Goal: Information Seeking & Learning: Learn about a topic

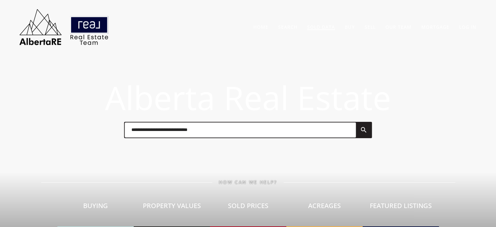
click at [319, 26] on link "Sold Data" at bounding box center [321, 27] width 28 height 6
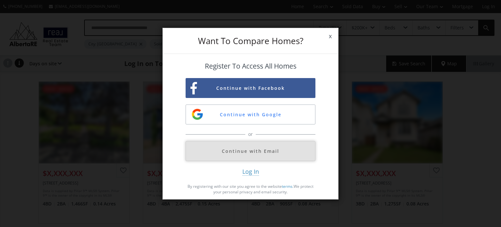
click at [262, 155] on button "Continue with Email" at bounding box center [251, 151] width 130 height 20
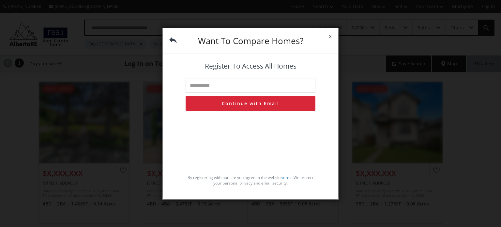
click at [222, 87] on input "text" at bounding box center [251, 85] width 130 height 15
type input "**********"
click at [244, 104] on button "Continue with Email" at bounding box center [251, 103] width 130 height 15
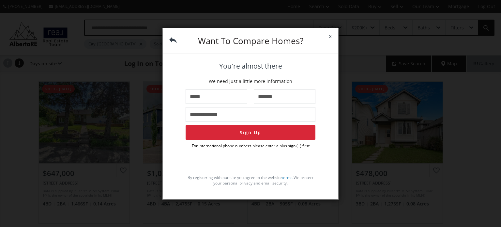
click at [331, 36] on span "x" at bounding box center [330, 36] width 16 height 18
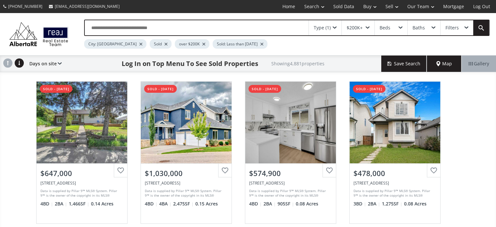
click at [128, 29] on input "text" at bounding box center [197, 27] width 224 height 15
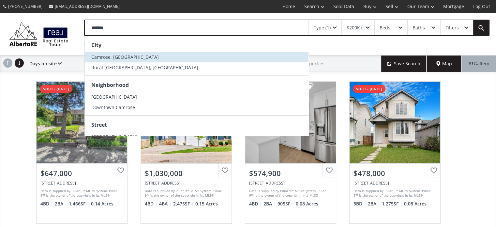
type input "*******"
click at [106, 54] on span "Camrose, [GEOGRAPHIC_DATA]" at bounding box center [125, 57] width 68 height 6
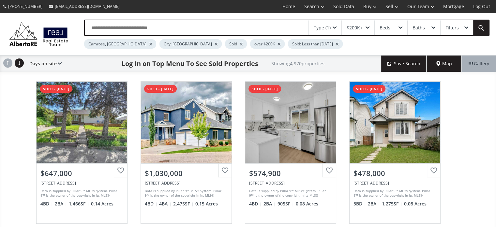
click at [215, 43] on div at bounding box center [216, 44] width 3 height 3
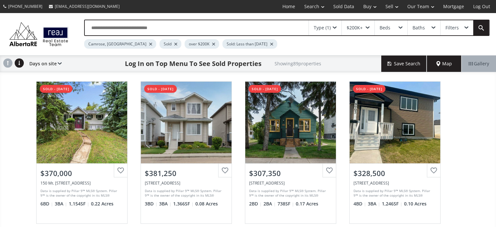
click at [212, 43] on div at bounding box center [213, 44] width 3 height 3
click at [232, 44] on div at bounding box center [233, 44] width 3 height 3
click at [337, 27] on span at bounding box center [335, 27] width 4 height 3
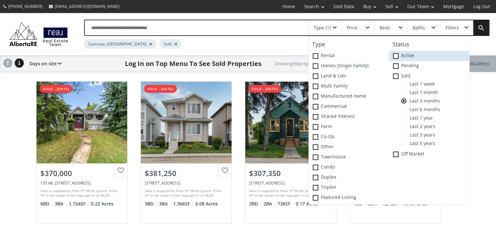
click at [397, 56] on span at bounding box center [396, 56] width 6 height 6
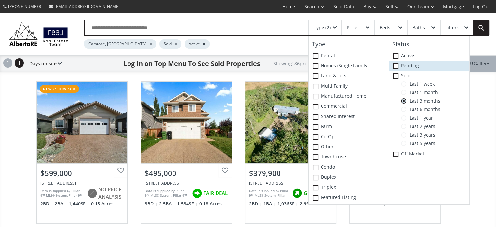
click at [397, 68] on span at bounding box center [396, 66] width 6 height 6
click at [286, 42] on div "Camrose, AB Sold Active Pending" at bounding box center [262, 42] width 357 height 13
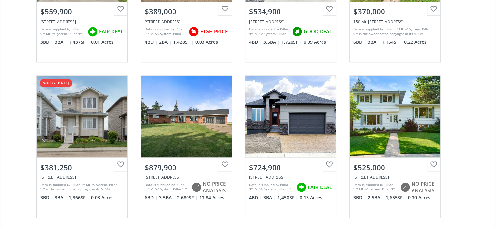
scroll to position [816, 0]
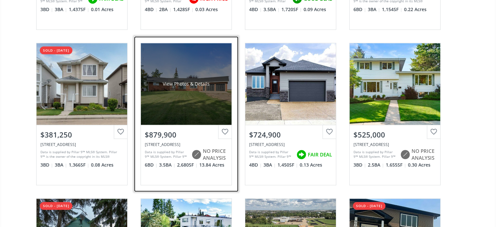
click at [185, 105] on div "View Photos & Details" at bounding box center [186, 84] width 91 height 82
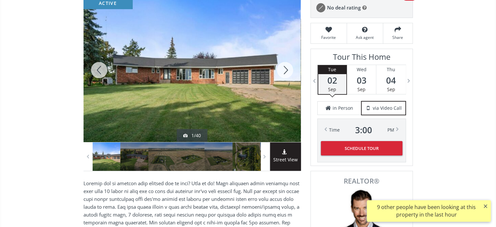
scroll to position [65, 0]
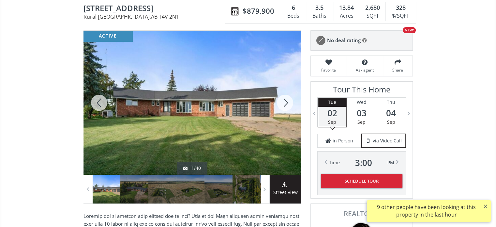
click at [283, 100] on div at bounding box center [285, 103] width 31 height 144
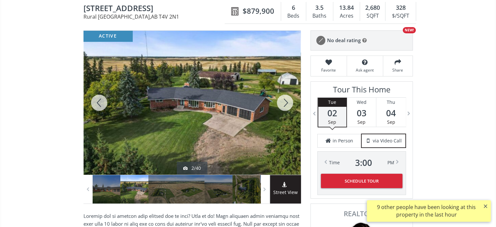
click at [283, 100] on div at bounding box center [285, 103] width 31 height 144
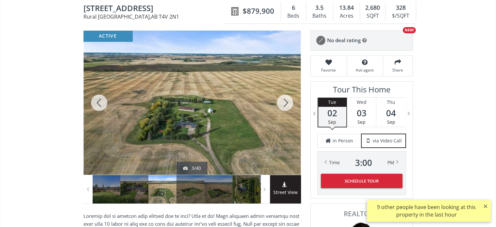
click at [283, 100] on div at bounding box center [285, 103] width 31 height 144
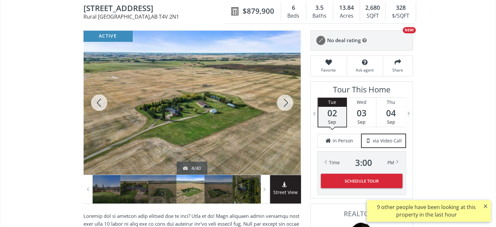
click at [283, 100] on div at bounding box center [285, 103] width 31 height 144
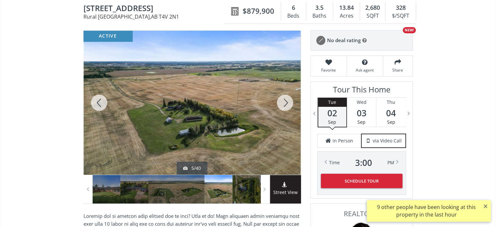
click at [283, 100] on div at bounding box center [285, 103] width 31 height 144
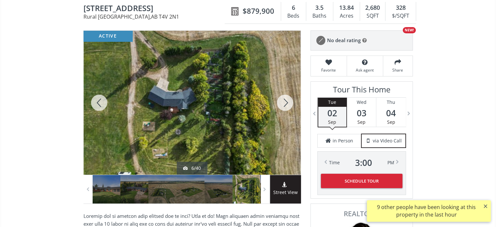
click at [283, 100] on div at bounding box center [285, 103] width 31 height 144
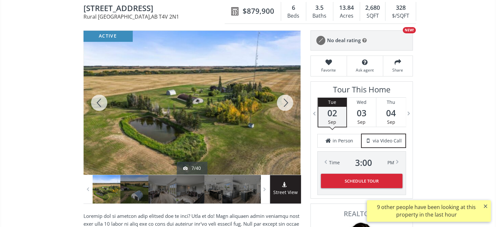
click at [283, 100] on div at bounding box center [285, 103] width 31 height 144
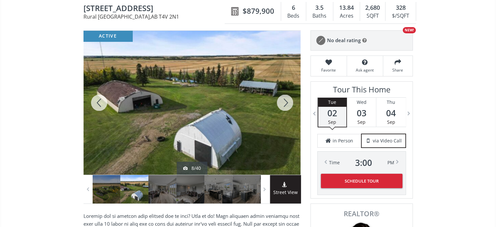
click at [283, 100] on div at bounding box center [285, 103] width 31 height 144
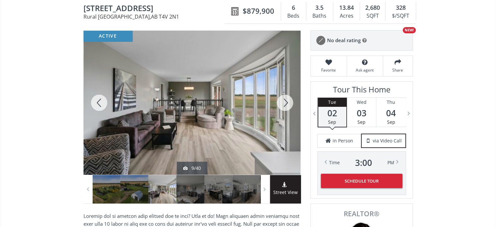
click at [283, 100] on div at bounding box center [285, 103] width 31 height 144
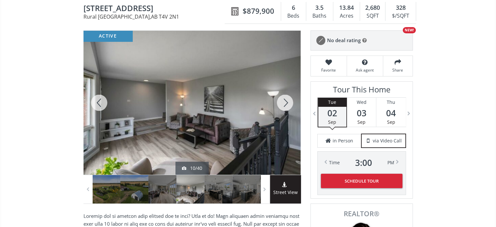
click at [283, 100] on div at bounding box center [285, 103] width 31 height 144
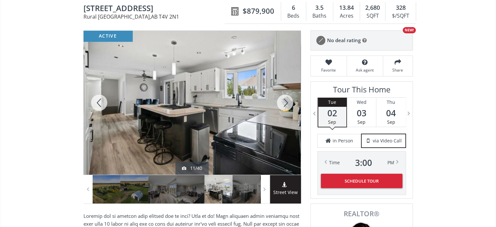
click at [283, 100] on div at bounding box center [285, 103] width 31 height 144
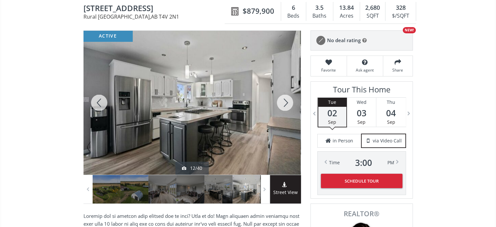
click at [283, 100] on div at bounding box center [285, 103] width 31 height 144
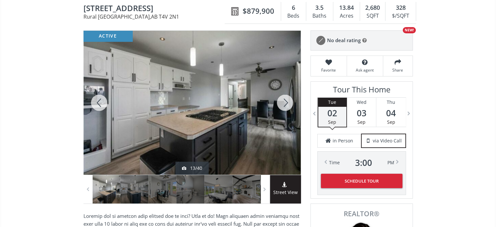
click at [283, 100] on div at bounding box center [285, 103] width 31 height 144
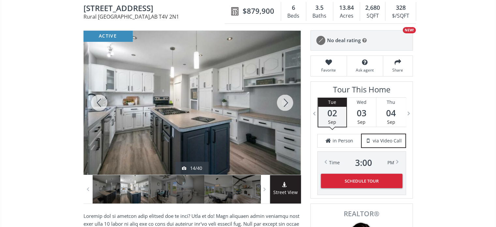
click at [283, 100] on div at bounding box center [285, 103] width 31 height 144
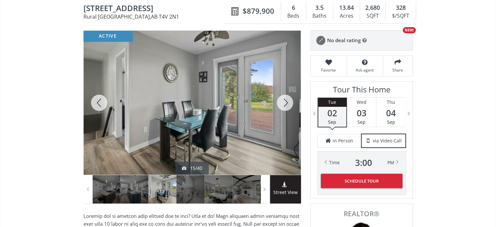
click at [283, 100] on div at bounding box center [285, 103] width 31 height 144
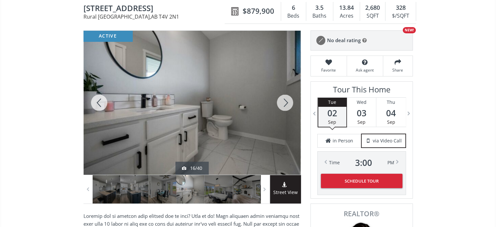
click at [283, 100] on div at bounding box center [285, 103] width 31 height 144
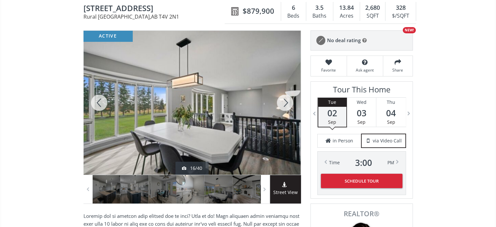
click at [283, 100] on div at bounding box center [285, 103] width 31 height 144
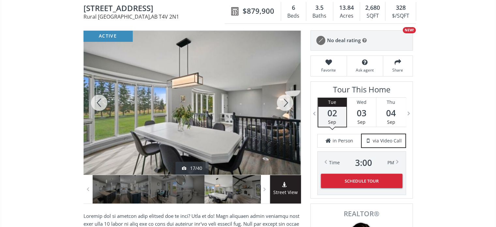
click at [283, 100] on div at bounding box center [285, 103] width 31 height 144
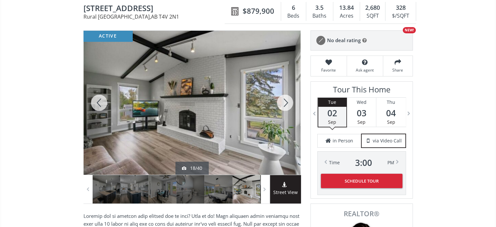
click at [283, 100] on div at bounding box center [285, 103] width 31 height 144
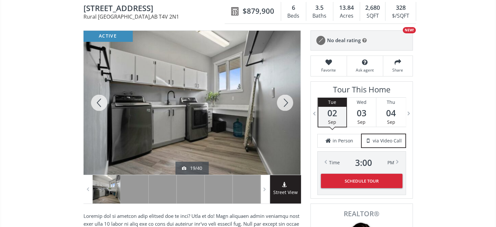
click at [283, 100] on div at bounding box center [285, 103] width 31 height 144
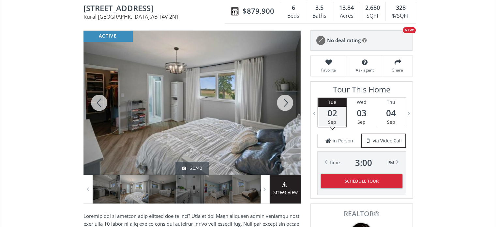
click at [283, 100] on div at bounding box center [285, 103] width 31 height 144
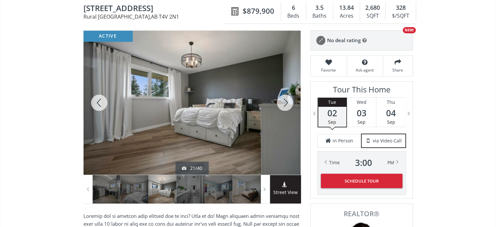
click at [283, 100] on div at bounding box center [285, 103] width 31 height 144
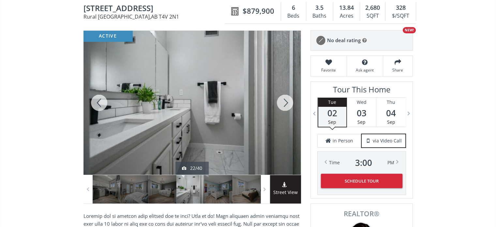
click at [283, 100] on div at bounding box center [285, 103] width 31 height 144
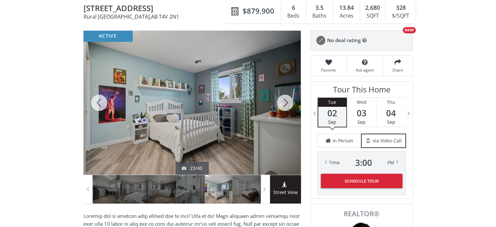
click at [283, 100] on div at bounding box center [285, 103] width 31 height 144
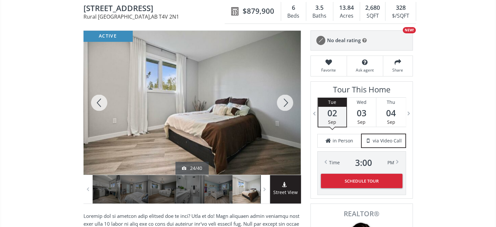
click at [283, 100] on div at bounding box center [285, 103] width 31 height 144
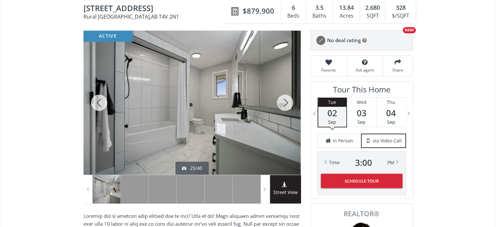
click at [283, 100] on div at bounding box center [285, 103] width 31 height 144
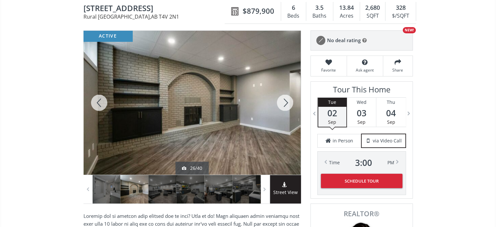
click at [283, 100] on div at bounding box center [285, 103] width 31 height 144
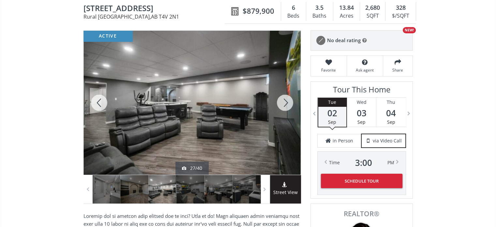
click at [97, 100] on div at bounding box center [99, 103] width 31 height 144
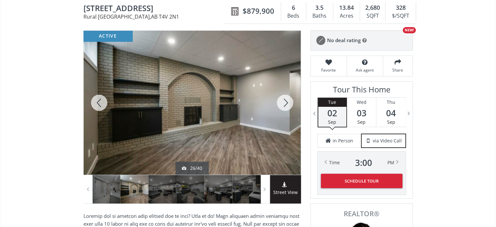
click at [286, 103] on div at bounding box center [285, 103] width 31 height 144
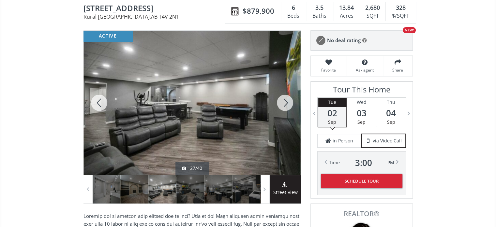
click at [286, 103] on div at bounding box center [285, 103] width 31 height 144
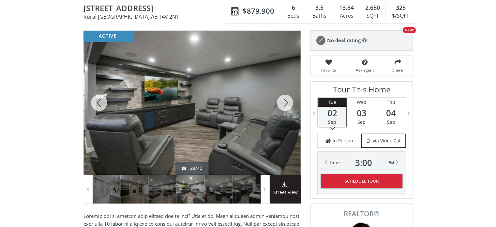
click at [286, 103] on div at bounding box center [285, 103] width 31 height 144
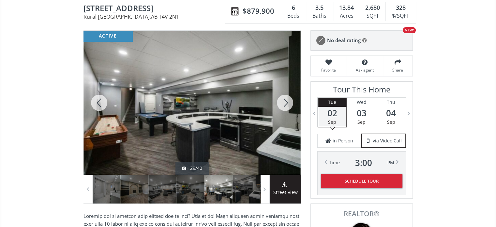
click at [286, 103] on div at bounding box center [285, 103] width 31 height 144
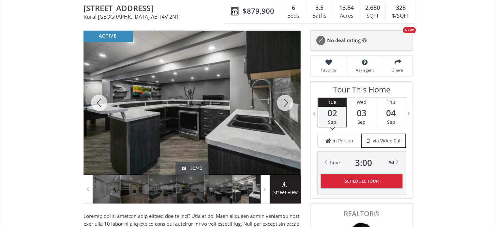
click at [286, 103] on div at bounding box center [285, 103] width 31 height 144
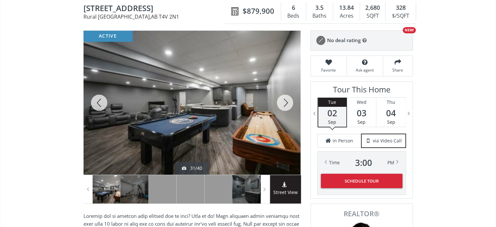
click at [286, 103] on div at bounding box center [285, 103] width 31 height 144
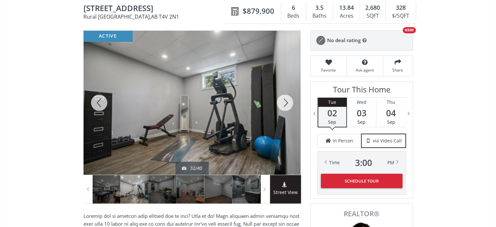
click at [286, 103] on div at bounding box center [285, 103] width 31 height 144
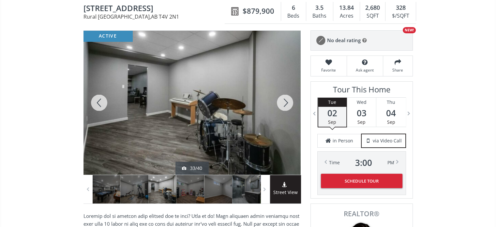
click at [286, 103] on div at bounding box center [285, 103] width 31 height 144
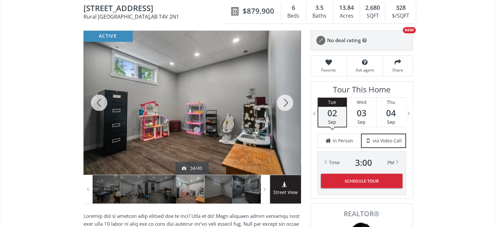
click at [286, 103] on div at bounding box center [285, 103] width 31 height 144
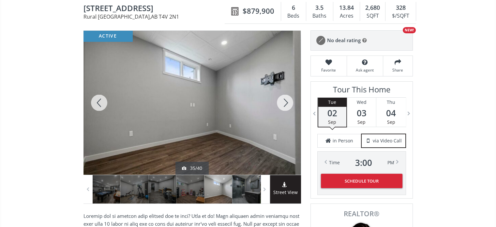
click at [286, 103] on div at bounding box center [285, 103] width 31 height 144
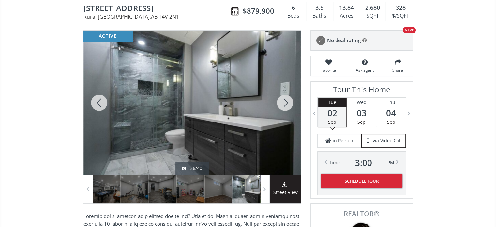
click at [286, 103] on div at bounding box center [285, 103] width 31 height 144
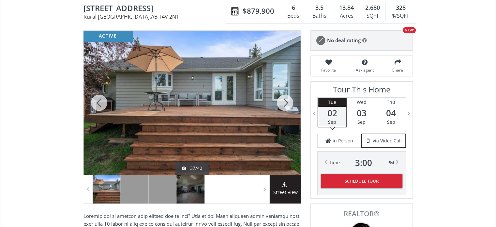
click at [286, 103] on div at bounding box center [285, 103] width 31 height 144
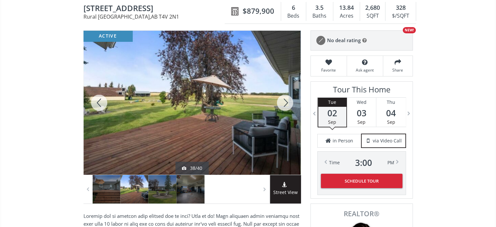
click at [286, 103] on div at bounding box center [285, 103] width 31 height 144
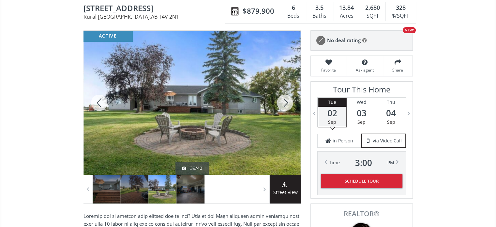
click at [286, 103] on div at bounding box center [285, 103] width 31 height 144
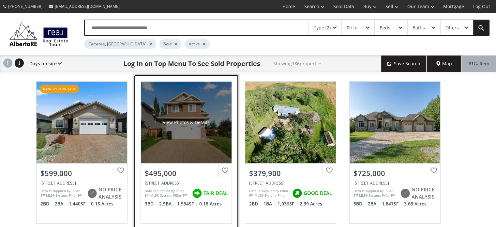
click at [191, 122] on div "View Photos & Details" at bounding box center [186, 122] width 47 height 7
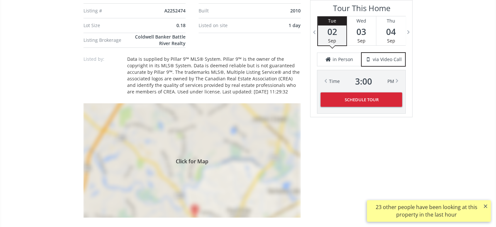
scroll to position [522, 0]
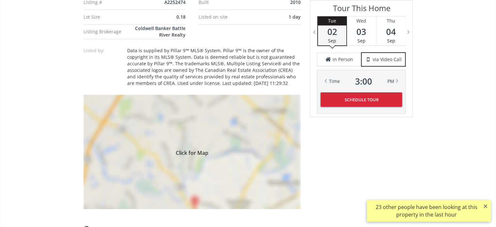
click at [197, 157] on div "Click for Map" at bounding box center [192, 152] width 217 height 114
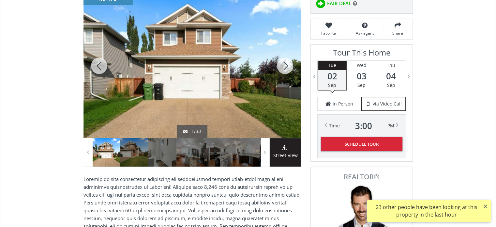
scroll to position [65, 0]
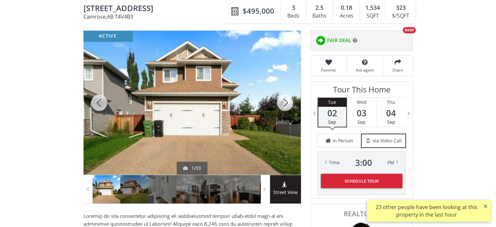
click at [284, 101] on div at bounding box center [285, 103] width 31 height 144
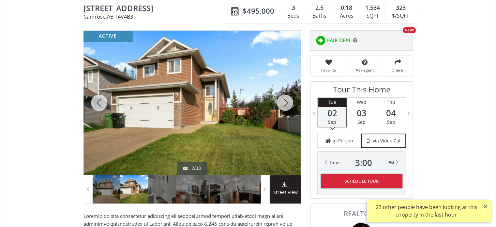
click at [284, 101] on div at bounding box center [285, 103] width 31 height 144
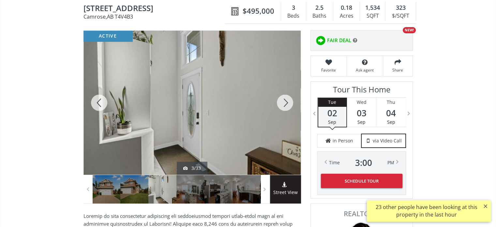
click at [284, 101] on div at bounding box center [285, 103] width 31 height 144
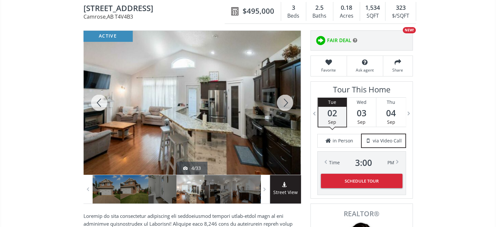
click at [284, 101] on div at bounding box center [285, 103] width 31 height 144
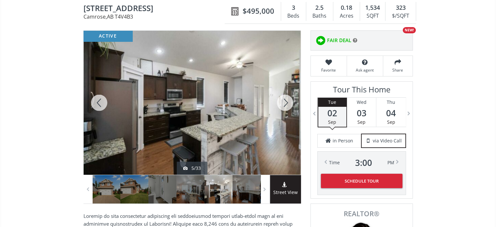
click at [284, 101] on div at bounding box center [285, 103] width 31 height 144
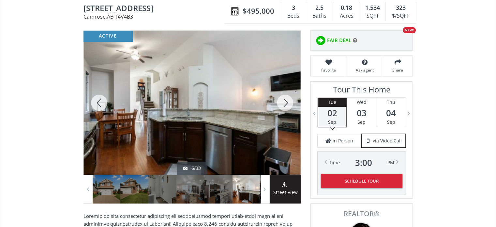
click at [284, 101] on div at bounding box center [285, 103] width 31 height 144
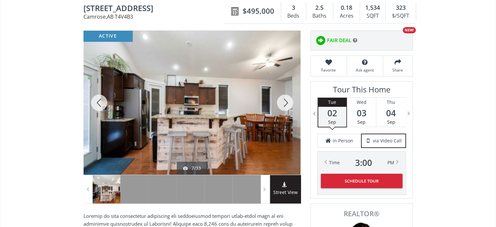
click at [284, 101] on div at bounding box center [285, 103] width 31 height 144
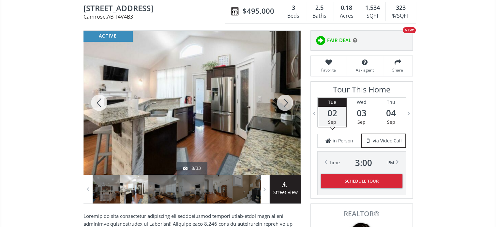
click at [284, 101] on div at bounding box center [285, 103] width 31 height 144
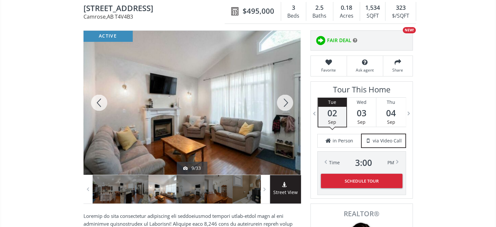
click at [284, 101] on div at bounding box center [285, 103] width 31 height 144
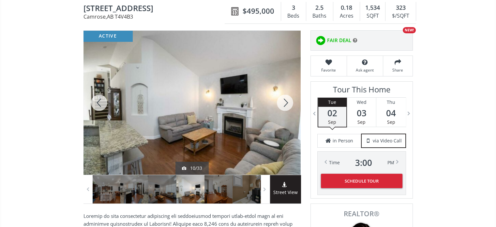
click at [284, 101] on div at bounding box center [285, 103] width 31 height 144
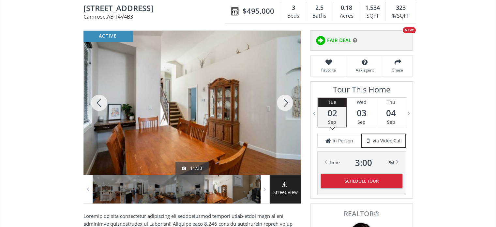
click at [284, 101] on div at bounding box center [285, 103] width 31 height 144
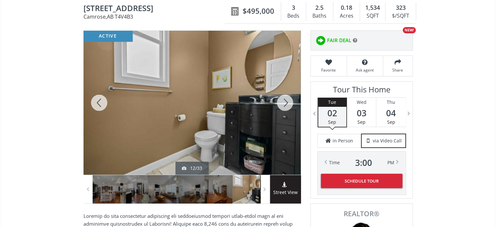
click at [284, 101] on div at bounding box center [285, 103] width 31 height 144
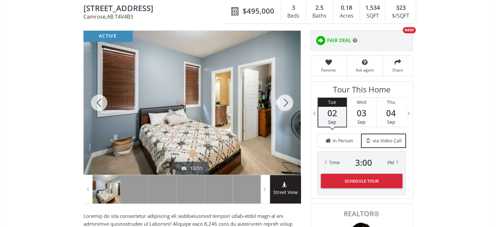
click at [284, 101] on div at bounding box center [285, 103] width 31 height 144
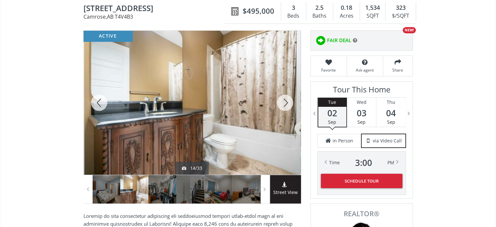
click at [284, 102] on div at bounding box center [285, 103] width 31 height 144
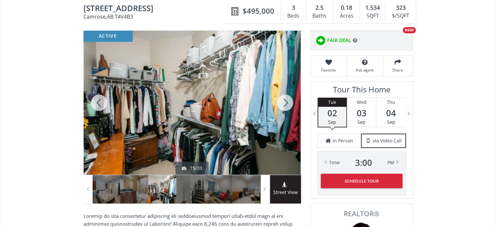
click at [284, 102] on div at bounding box center [285, 103] width 31 height 144
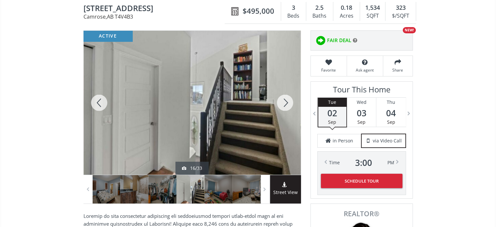
click at [284, 102] on div at bounding box center [285, 103] width 31 height 144
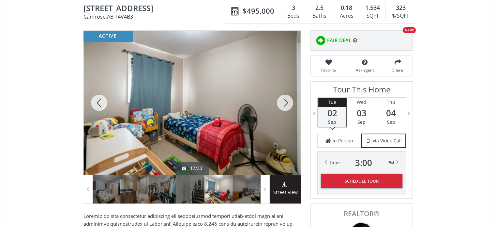
click at [284, 102] on div at bounding box center [285, 103] width 31 height 144
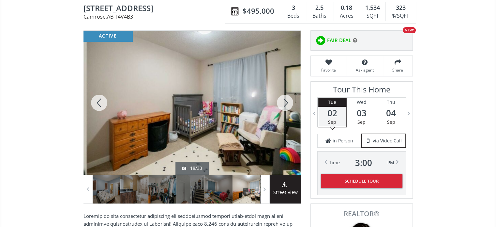
click at [284, 102] on div at bounding box center [285, 103] width 31 height 144
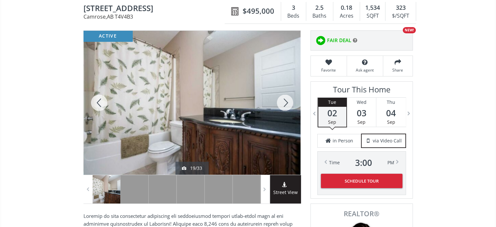
click at [284, 102] on div at bounding box center [285, 103] width 31 height 144
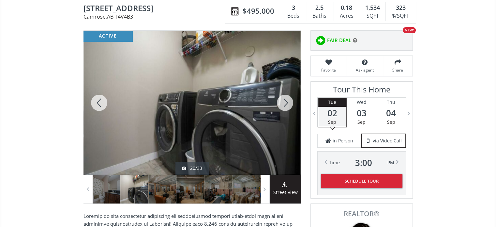
click at [284, 102] on div at bounding box center [285, 103] width 31 height 144
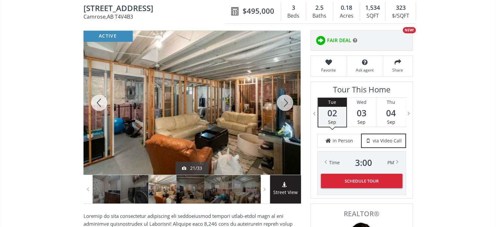
click at [284, 102] on div at bounding box center [285, 103] width 31 height 144
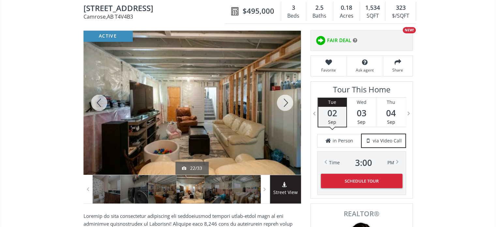
click at [284, 102] on div at bounding box center [285, 103] width 31 height 144
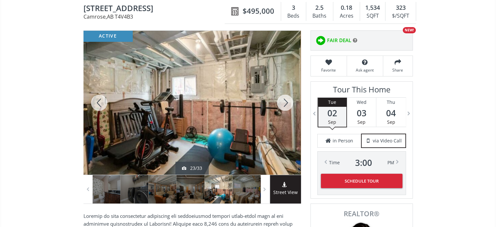
click at [284, 102] on div at bounding box center [285, 103] width 31 height 144
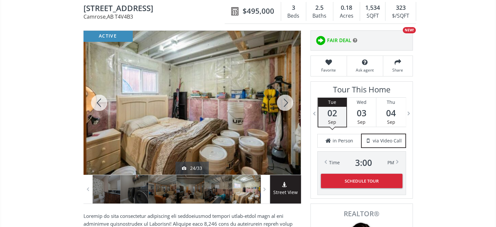
click at [284, 102] on div at bounding box center [285, 103] width 31 height 144
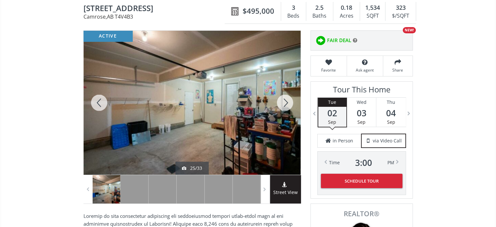
click at [284, 102] on div at bounding box center [285, 103] width 31 height 144
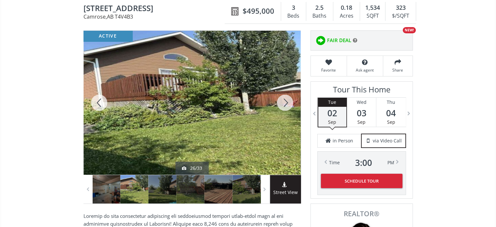
click at [284, 102] on div at bounding box center [285, 103] width 31 height 144
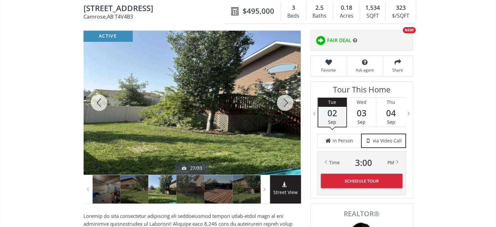
click at [284, 102] on div at bounding box center [285, 103] width 31 height 144
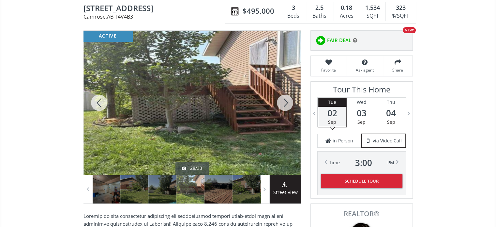
click at [284, 102] on div at bounding box center [285, 103] width 31 height 144
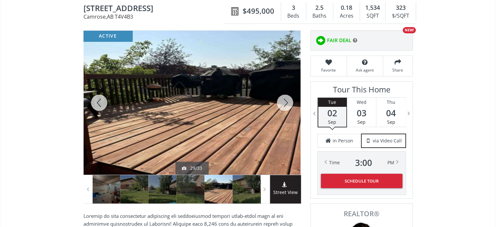
click at [284, 102] on div at bounding box center [285, 103] width 31 height 144
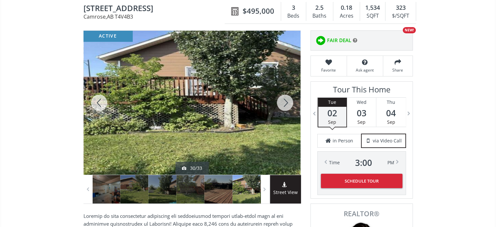
click at [284, 102] on div at bounding box center [285, 103] width 31 height 144
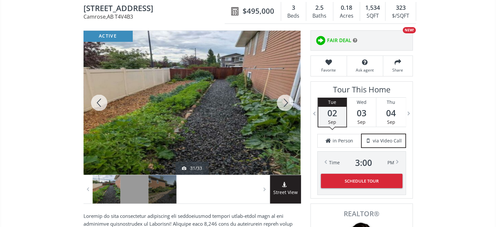
click at [284, 102] on div at bounding box center [285, 103] width 31 height 144
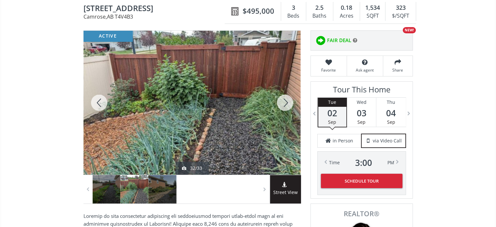
click at [284, 102] on div at bounding box center [285, 103] width 31 height 144
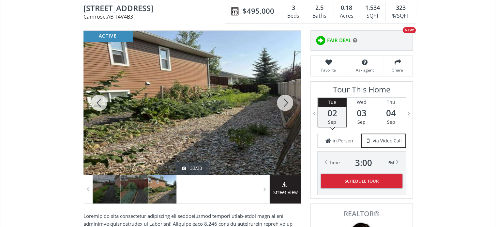
click at [284, 102] on div at bounding box center [285, 103] width 31 height 144
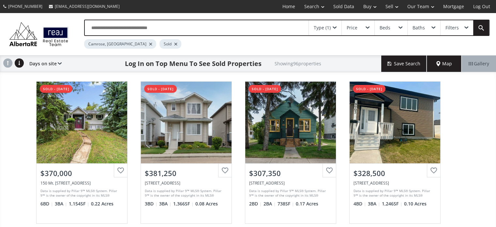
click at [338, 29] on div "Type (1)" at bounding box center [325, 27] width 33 height 15
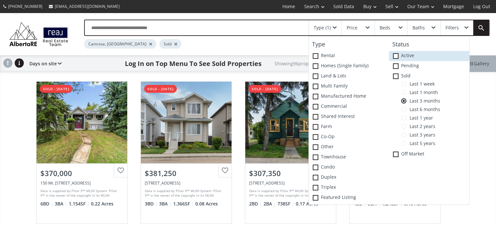
click at [395, 55] on span at bounding box center [396, 56] width 6 height 6
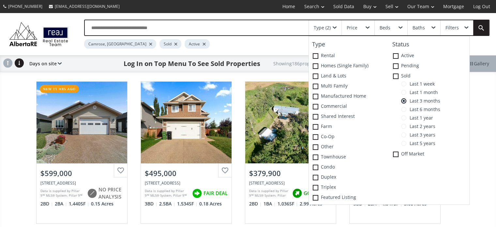
click at [274, 41] on div "Camrose, AB Sold Active" at bounding box center [262, 42] width 357 height 13
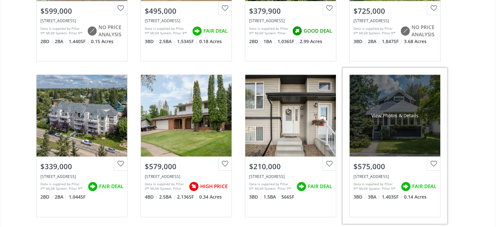
scroll to position [163, 0]
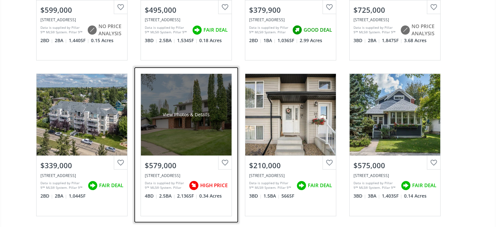
click at [190, 116] on div "View Photos & Details" at bounding box center [186, 114] width 47 height 7
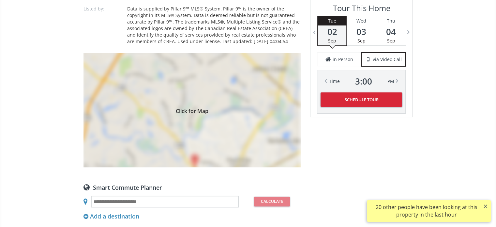
scroll to position [620, 0]
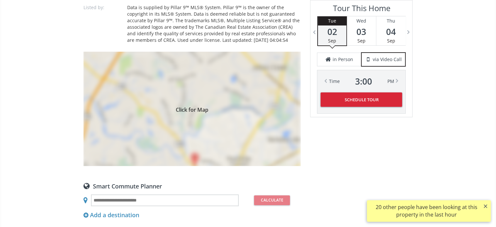
click at [204, 122] on div "Click for Map" at bounding box center [192, 109] width 217 height 114
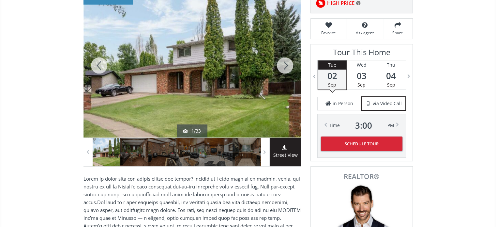
scroll to position [98, 0]
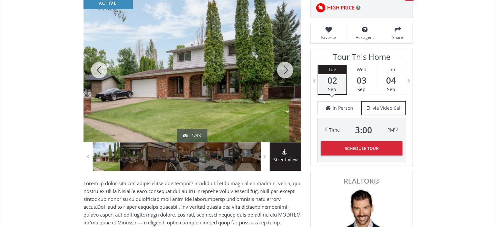
click at [191, 66] on div at bounding box center [192, 70] width 217 height 144
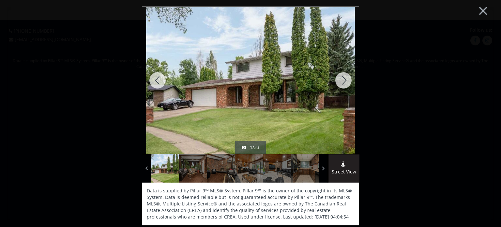
click at [340, 81] on div at bounding box center [343, 80] width 31 height 147
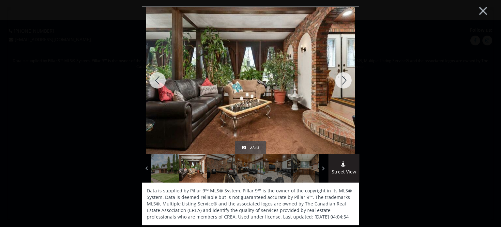
click at [344, 81] on div at bounding box center [343, 80] width 31 height 147
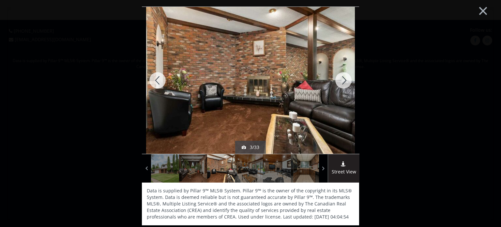
click at [348, 81] on div at bounding box center [343, 80] width 31 height 147
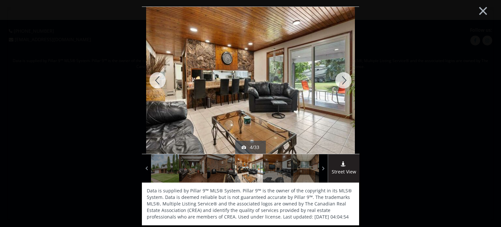
click at [348, 81] on div at bounding box center [343, 80] width 31 height 147
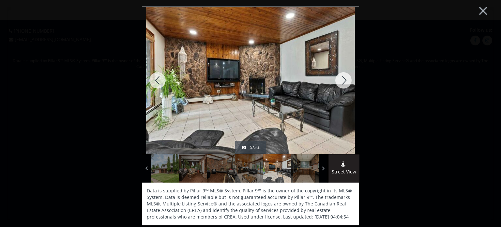
click at [348, 81] on div at bounding box center [343, 80] width 31 height 147
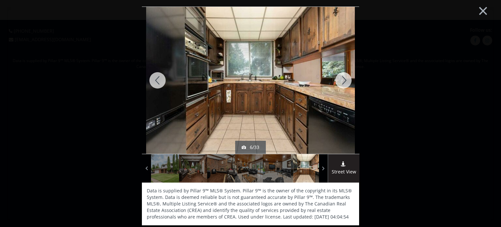
click at [348, 81] on div at bounding box center [343, 80] width 31 height 147
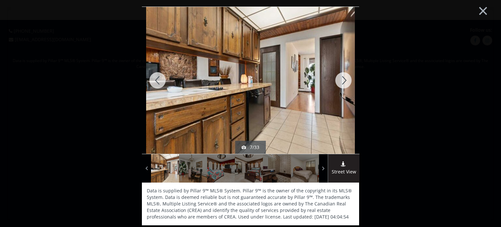
click at [348, 81] on div at bounding box center [343, 80] width 31 height 147
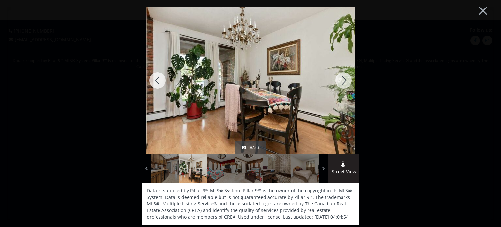
click at [348, 81] on div at bounding box center [343, 80] width 31 height 147
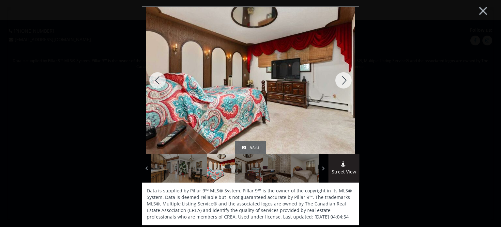
click at [348, 81] on div at bounding box center [343, 80] width 31 height 147
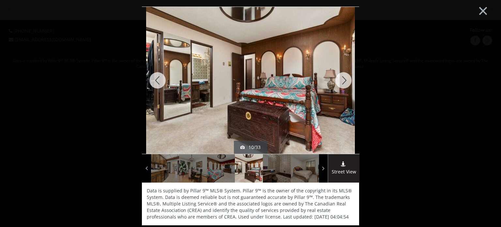
click at [348, 81] on div at bounding box center [343, 80] width 31 height 147
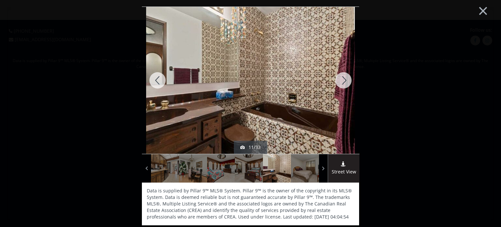
click at [348, 81] on div at bounding box center [343, 80] width 31 height 147
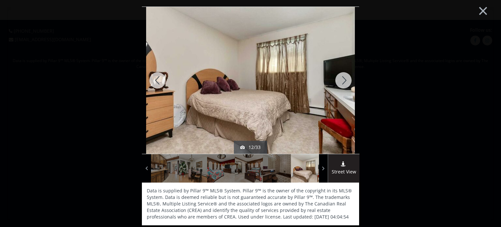
click at [348, 81] on div at bounding box center [343, 80] width 31 height 147
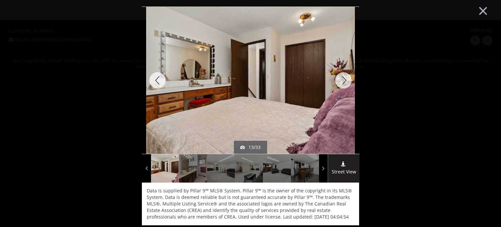
click at [348, 81] on div at bounding box center [343, 80] width 31 height 147
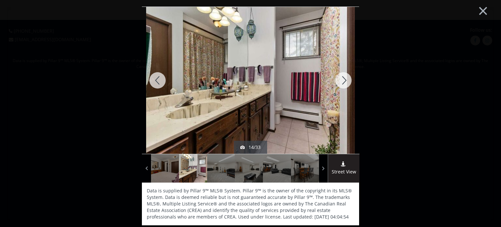
click at [348, 81] on div at bounding box center [343, 80] width 31 height 147
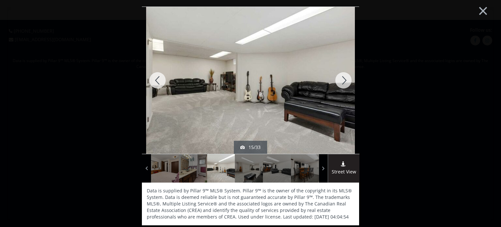
click at [348, 81] on div at bounding box center [343, 80] width 31 height 147
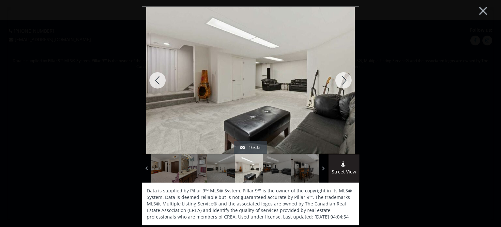
click at [348, 81] on div at bounding box center [343, 80] width 31 height 147
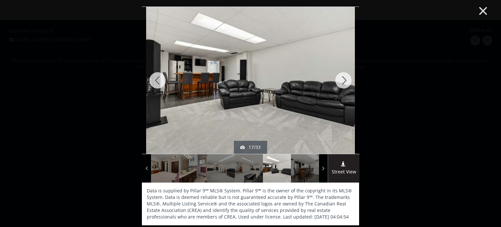
click at [483, 8] on button "×" at bounding box center [483, 10] width 36 height 27
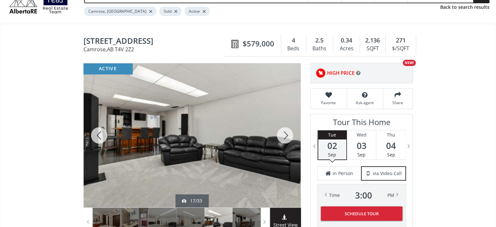
scroll to position [65, 0]
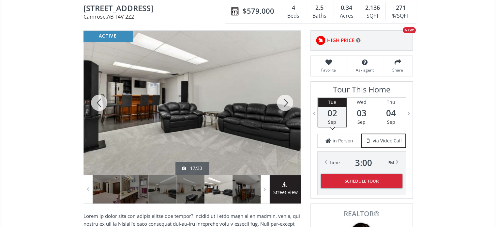
click at [286, 102] on div at bounding box center [285, 103] width 31 height 144
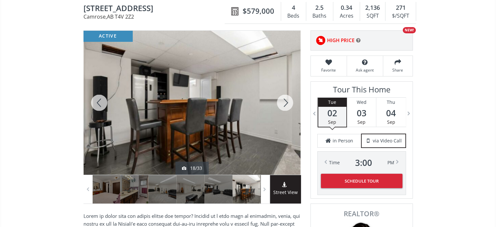
click at [286, 102] on div at bounding box center [285, 103] width 31 height 144
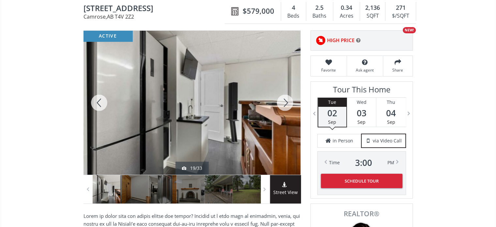
click at [286, 102] on div at bounding box center [285, 103] width 31 height 144
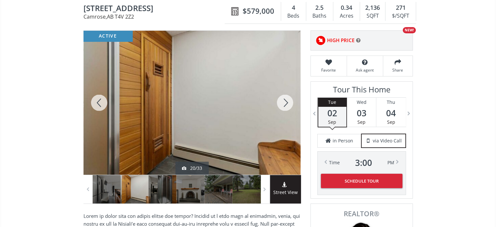
click at [286, 102] on div at bounding box center [285, 103] width 31 height 144
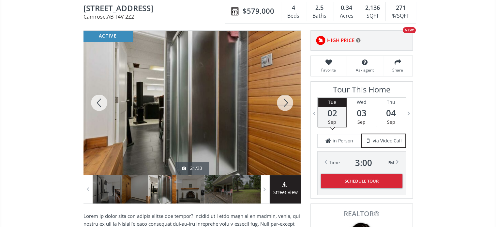
click at [286, 102] on div at bounding box center [285, 103] width 31 height 144
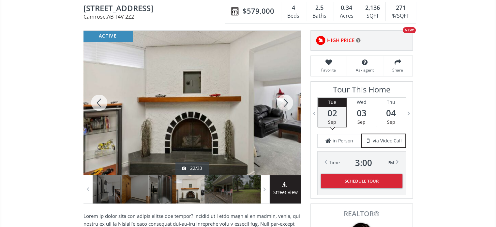
click at [286, 102] on div at bounding box center [285, 103] width 31 height 144
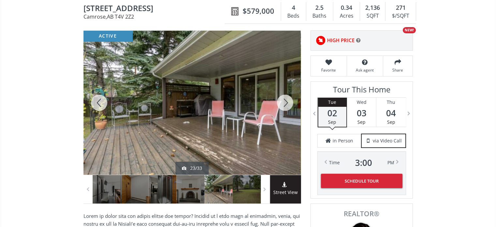
click at [286, 102] on div at bounding box center [285, 103] width 31 height 144
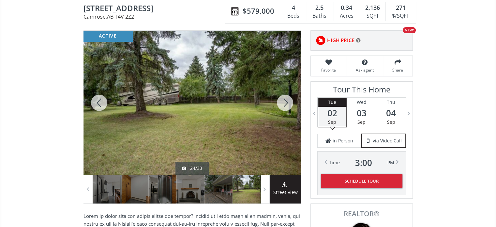
click at [286, 102] on div at bounding box center [285, 103] width 31 height 144
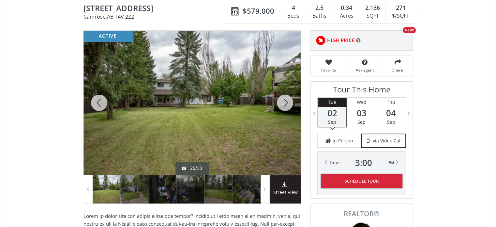
click at [286, 102] on div at bounding box center [285, 103] width 31 height 144
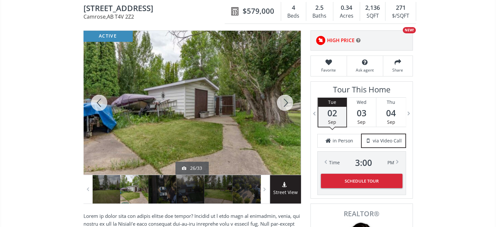
click at [286, 102] on div at bounding box center [285, 103] width 31 height 144
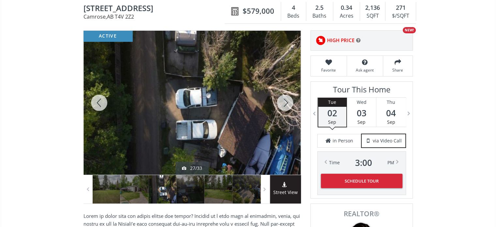
click at [286, 102] on div at bounding box center [285, 103] width 31 height 144
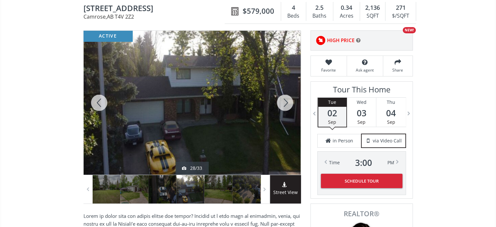
click at [286, 102] on div at bounding box center [285, 103] width 31 height 144
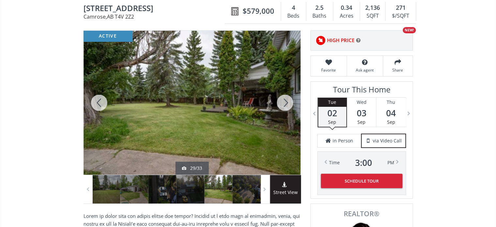
click at [286, 102] on div at bounding box center [285, 103] width 31 height 144
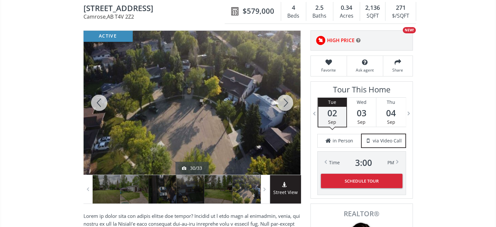
click at [286, 102] on div at bounding box center [285, 103] width 31 height 144
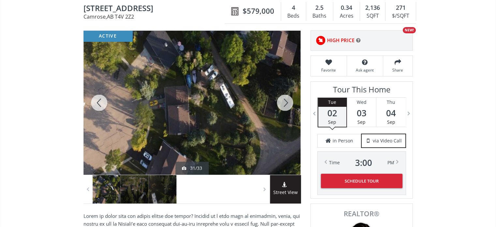
click at [286, 102] on div at bounding box center [285, 103] width 31 height 144
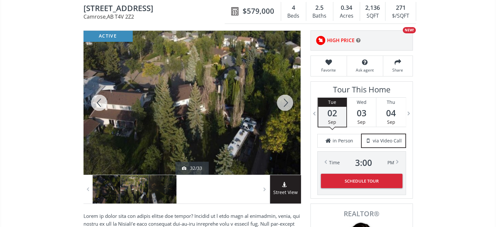
click at [286, 102] on div at bounding box center [285, 103] width 31 height 144
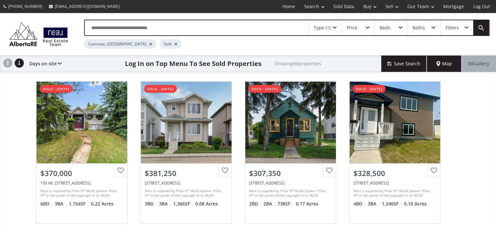
click at [338, 29] on div "Type (1)" at bounding box center [325, 27] width 33 height 15
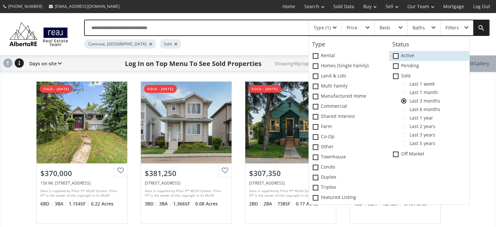
click at [395, 54] on span at bounding box center [396, 56] width 6 height 6
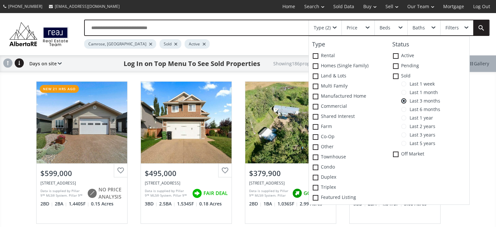
click at [247, 48] on div "Camrose, AB Sold Active" at bounding box center [262, 42] width 357 height 13
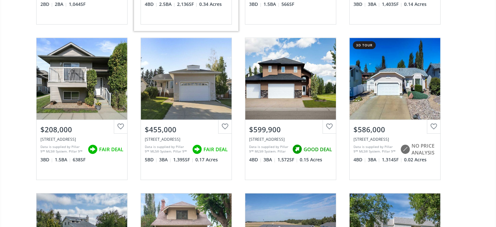
scroll to position [359, 0]
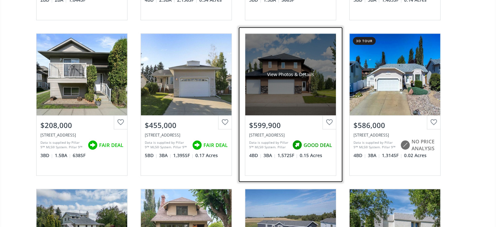
click at [292, 68] on div "View Photos & Details" at bounding box center [290, 75] width 91 height 82
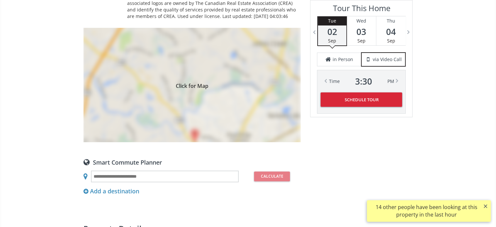
scroll to position [555, 0]
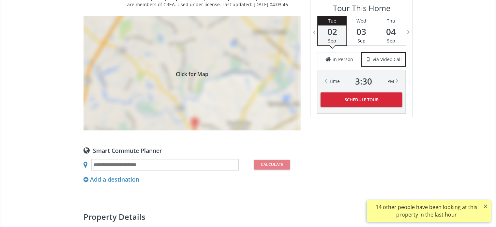
click at [207, 77] on div "Click for Map" at bounding box center [192, 73] width 217 height 114
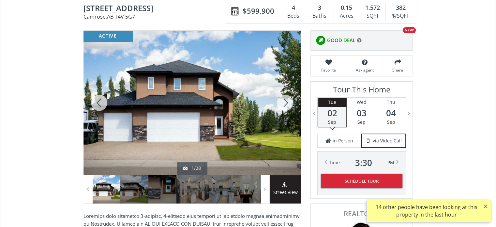
scroll to position [65, 0]
click at [285, 102] on div at bounding box center [285, 103] width 31 height 144
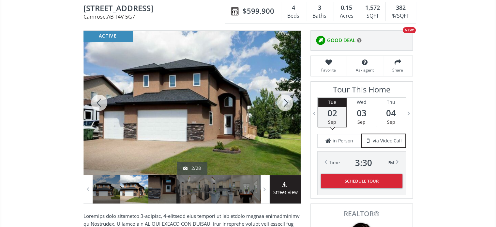
click at [283, 102] on div at bounding box center [285, 103] width 31 height 144
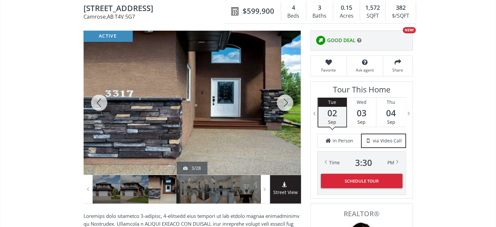
click at [283, 102] on div at bounding box center [285, 103] width 31 height 144
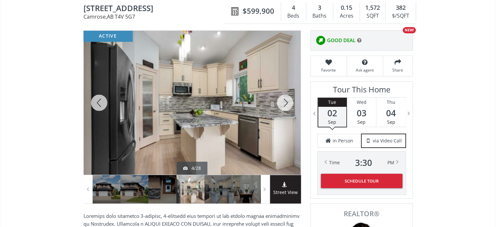
click at [283, 102] on div at bounding box center [285, 103] width 31 height 144
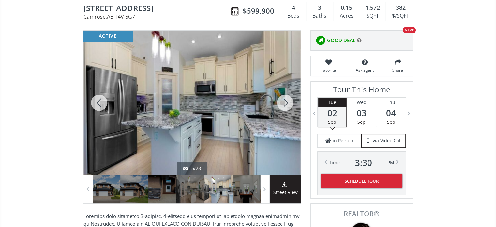
click at [283, 102] on div at bounding box center [285, 103] width 31 height 144
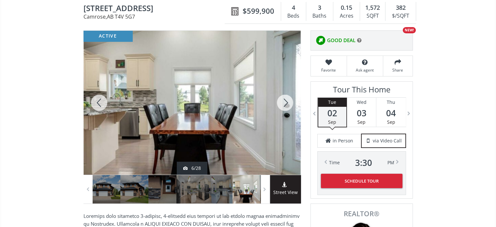
click at [283, 102] on div at bounding box center [285, 103] width 31 height 144
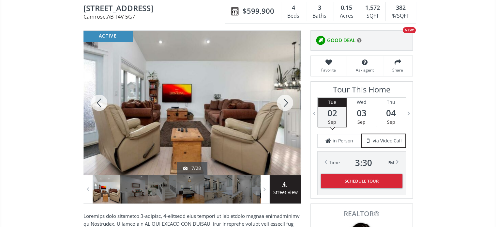
click at [283, 102] on div at bounding box center [285, 103] width 31 height 144
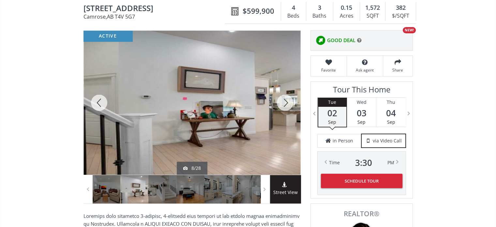
click at [284, 102] on div at bounding box center [285, 103] width 31 height 144
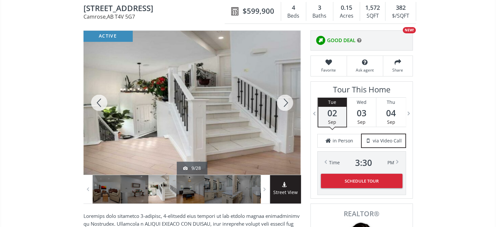
click at [284, 102] on div at bounding box center [285, 103] width 31 height 144
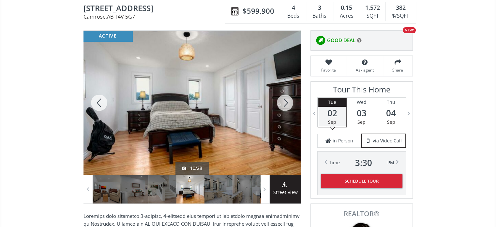
click at [284, 102] on div at bounding box center [285, 103] width 31 height 144
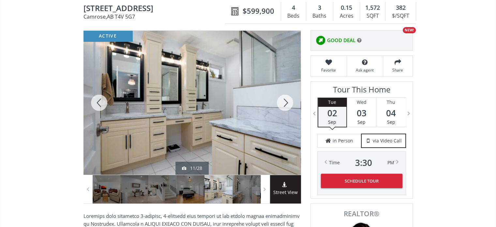
click at [284, 102] on div at bounding box center [285, 103] width 31 height 144
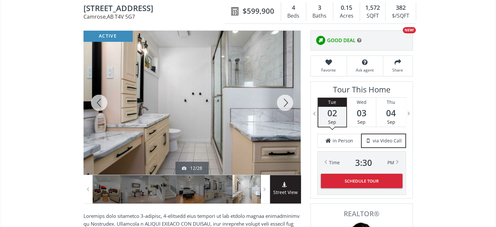
click at [284, 102] on div at bounding box center [285, 103] width 31 height 144
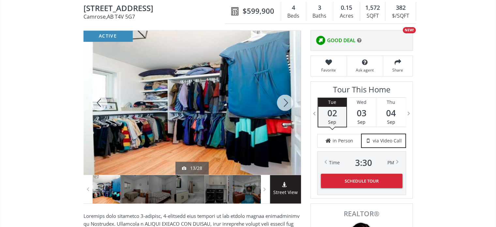
click at [284, 102] on div at bounding box center [285, 103] width 31 height 144
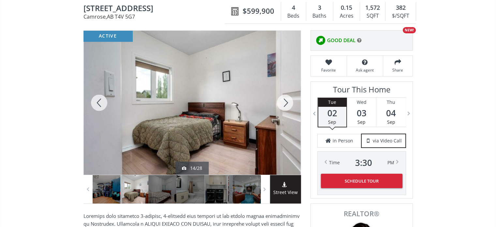
click at [284, 102] on div at bounding box center [285, 103] width 31 height 144
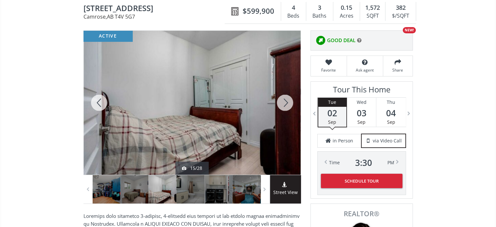
click at [284, 102] on div at bounding box center [285, 103] width 31 height 144
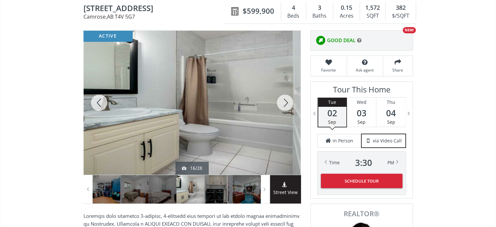
click at [284, 102] on div at bounding box center [285, 103] width 31 height 144
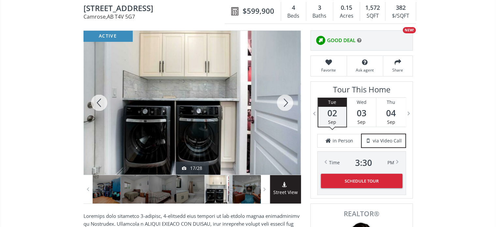
click at [284, 102] on div at bounding box center [285, 103] width 31 height 144
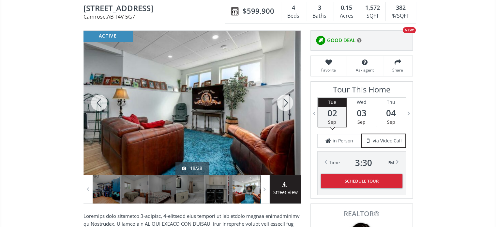
click at [284, 102] on div at bounding box center [285, 103] width 31 height 144
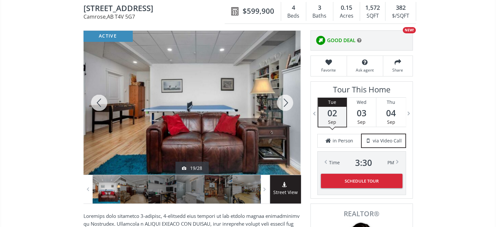
click at [284, 102] on div at bounding box center [285, 103] width 31 height 144
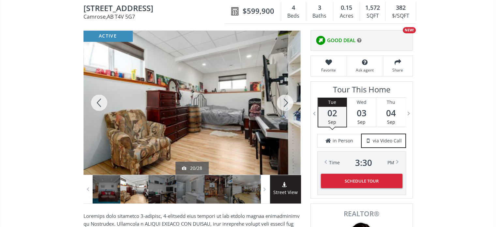
click at [284, 102] on div at bounding box center [285, 103] width 31 height 144
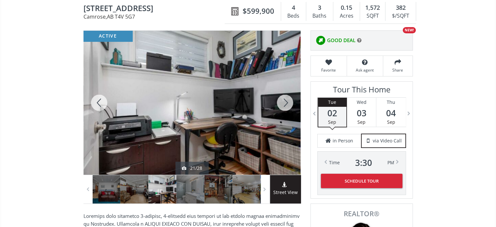
click at [284, 102] on div at bounding box center [285, 103] width 31 height 144
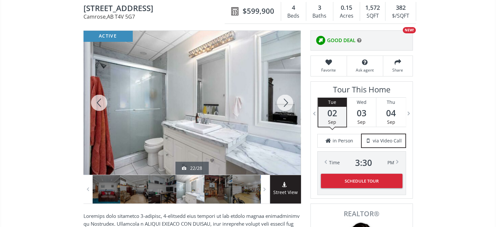
click at [284, 102] on div at bounding box center [285, 103] width 31 height 144
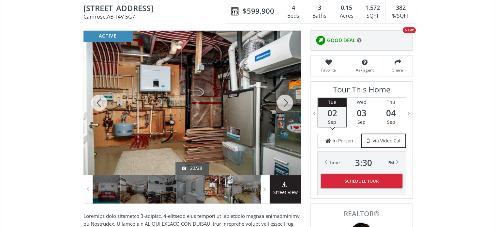
click at [284, 102] on div at bounding box center [285, 103] width 31 height 144
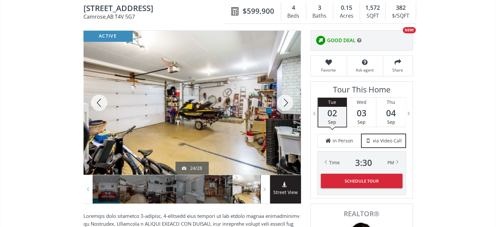
click at [284, 102] on div at bounding box center [285, 103] width 31 height 144
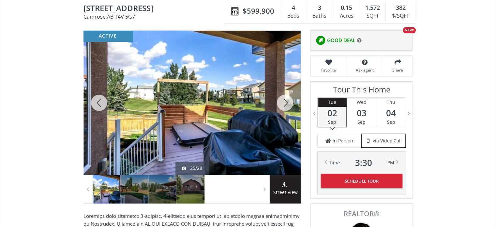
click at [284, 102] on div at bounding box center [285, 103] width 31 height 144
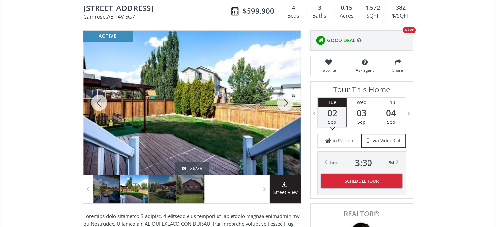
click at [284, 102] on div at bounding box center [285, 103] width 31 height 144
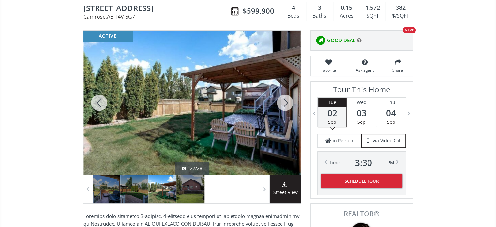
click at [284, 102] on div at bounding box center [285, 103] width 31 height 144
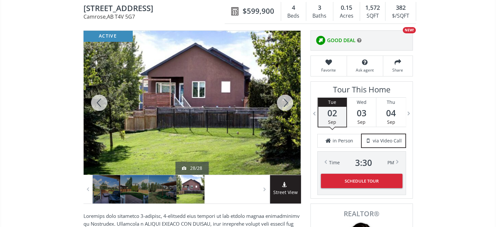
click at [284, 102] on div at bounding box center [285, 103] width 31 height 144
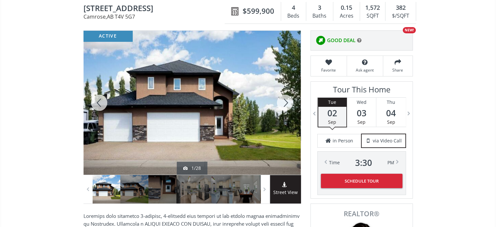
click at [154, 96] on div at bounding box center [192, 103] width 217 height 144
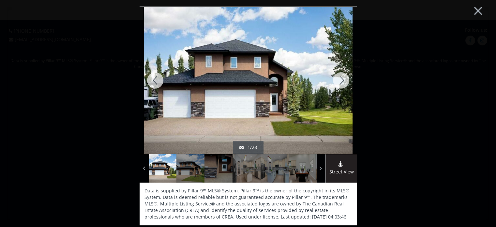
scroll to position [0, 0]
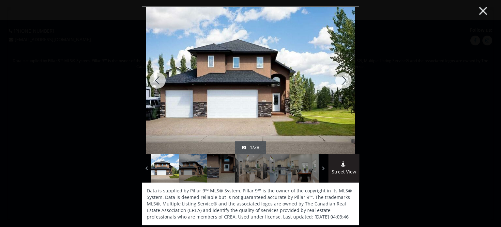
click at [486, 13] on button "×" at bounding box center [483, 10] width 36 height 27
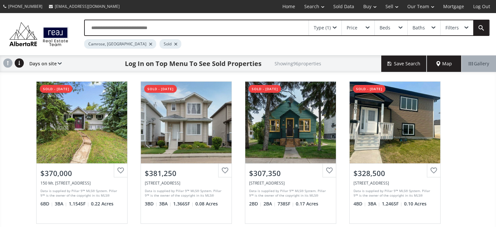
click at [337, 27] on div "Type (1)" at bounding box center [325, 27] width 33 height 15
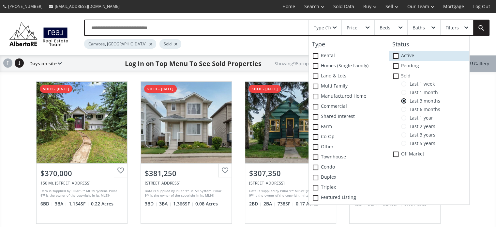
click at [397, 54] on span at bounding box center [396, 56] width 6 height 6
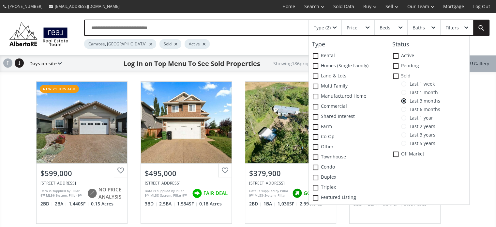
click at [259, 43] on div "Camrose, AB Sold Active" at bounding box center [262, 42] width 357 height 13
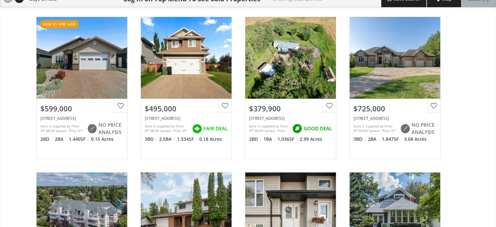
scroll to position [65, 0]
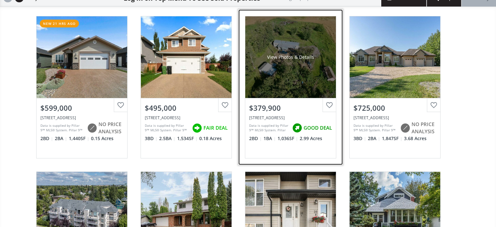
click at [299, 62] on div "View Photos & Details" at bounding box center [290, 57] width 91 height 82
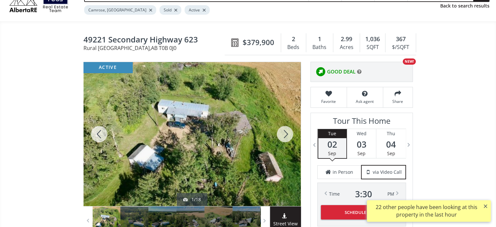
scroll to position [33, 0]
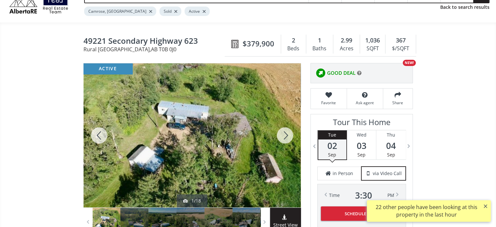
click at [282, 133] on div at bounding box center [285, 135] width 31 height 144
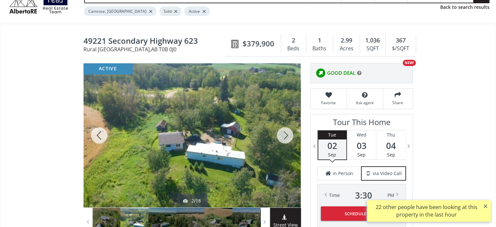
click at [282, 133] on div at bounding box center [285, 135] width 31 height 144
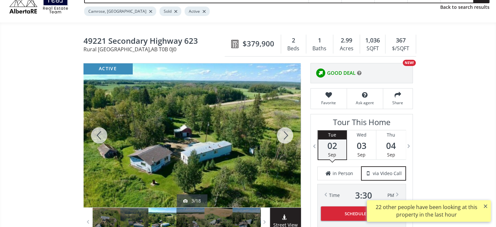
click at [282, 133] on div at bounding box center [285, 135] width 31 height 144
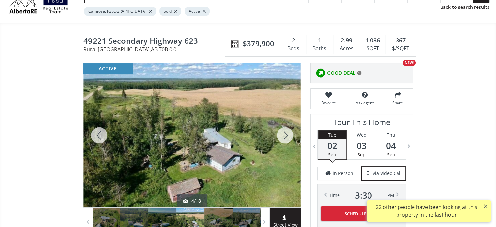
click at [282, 133] on div at bounding box center [285, 135] width 31 height 144
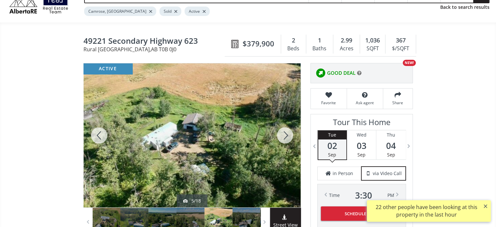
click at [282, 133] on div at bounding box center [285, 135] width 31 height 144
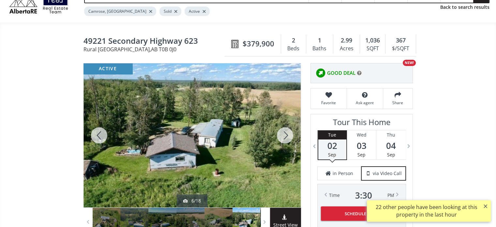
click at [282, 133] on div at bounding box center [285, 135] width 31 height 144
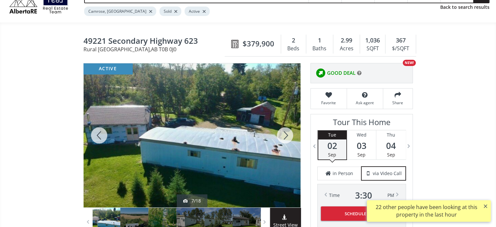
click at [282, 133] on div at bounding box center [285, 135] width 31 height 144
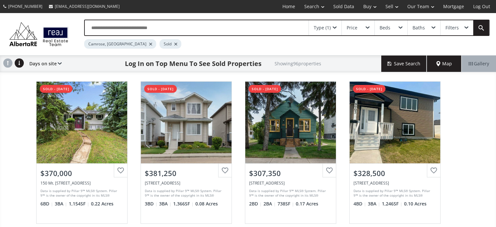
click at [338, 28] on div "Type (1)" at bounding box center [325, 27] width 33 height 15
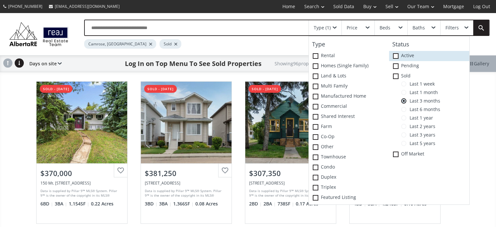
click at [396, 57] on span at bounding box center [396, 56] width 6 height 6
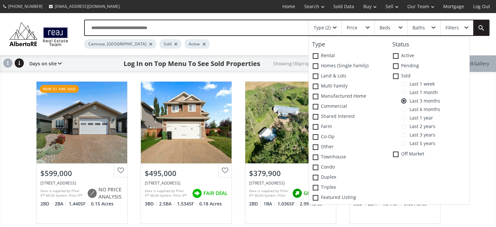
click at [285, 46] on div "Camrose, AB Sold Active" at bounding box center [262, 42] width 357 height 13
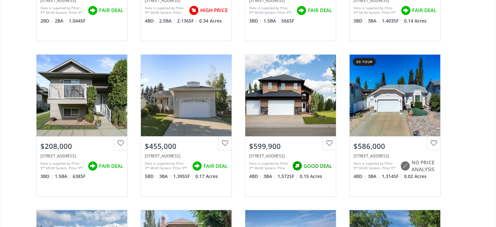
scroll to position [326, 0]
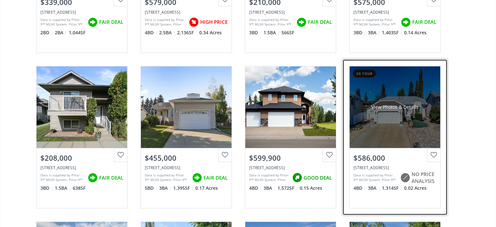
click at [382, 110] on div "View Photos & Details" at bounding box center [395, 107] width 91 height 82
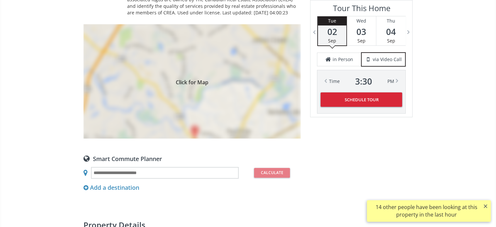
scroll to position [522, 0]
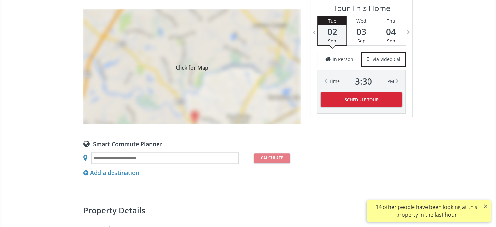
click at [193, 81] on div "Click for Map" at bounding box center [192, 66] width 217 height 114
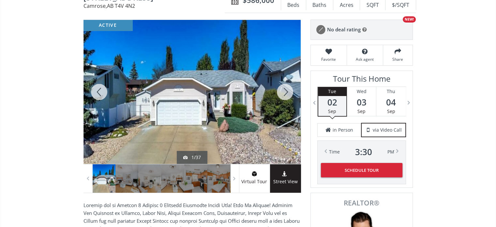
scroll to position [65, 0]
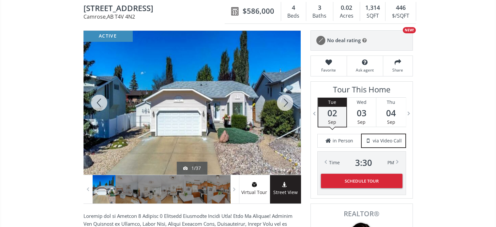
click at [285, 101] on div at bounding box center [285, 103] width 31 height 144
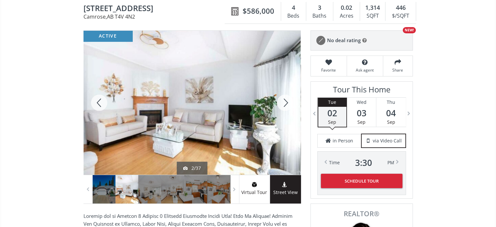
click at [285, 101] on div at bounding box center [285, 103] width 31 height 144
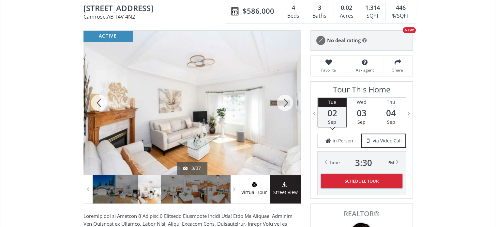
click at [285, 101] on div at bounding box center [285, 103] width 31 height 144
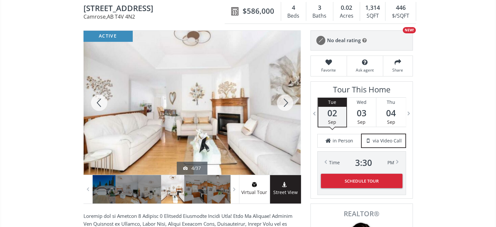
click at [285, 101] on div at bounding box center [285, 103] width 31 height 144
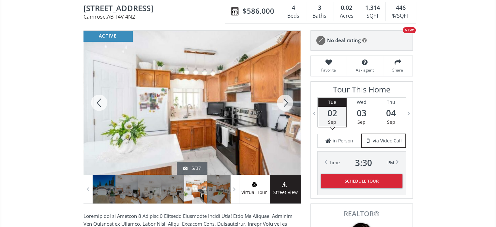
click at [285, 101] on div at bounding box center [285, 103] width 31 height 144
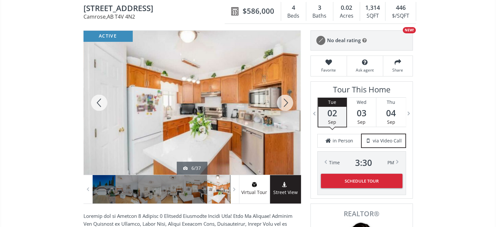
click at [285, 101] on div at bounding box center [285, 103] width 31 height 144
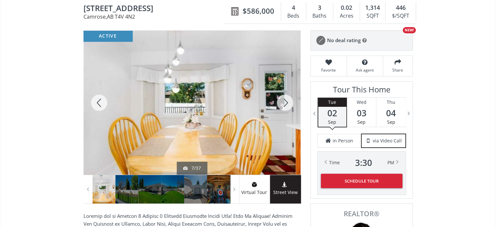
click at [285, 101] on div at bounding box center [285, 103] width 31 height 144
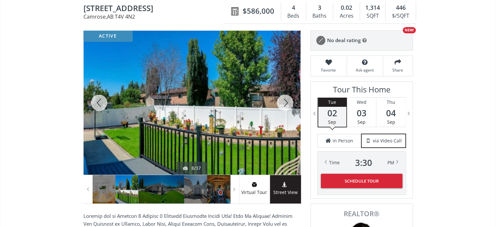
click at [285, 101] on div at bounding box center [285, 103] width 31 height 144
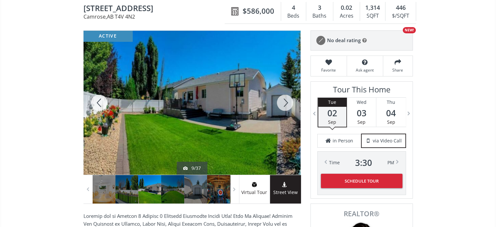
click at [285, 101] on div at bounding box center [285, 103] width 31 height 144
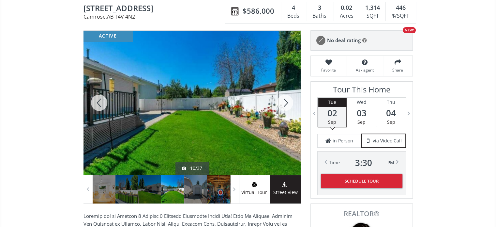
click at [285, 101] on div at bounding box center [285, 103] width 31 height 144
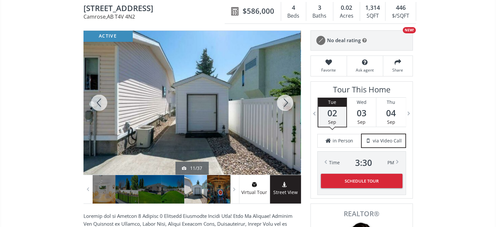
click at [285, 101] on div at bounding box center [285, 103] width 31 height 144
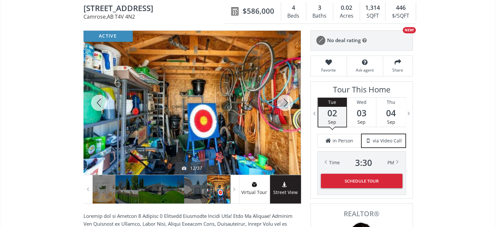
click at [285, 101] on div at bounding box center [285, 103] width 31 height 144
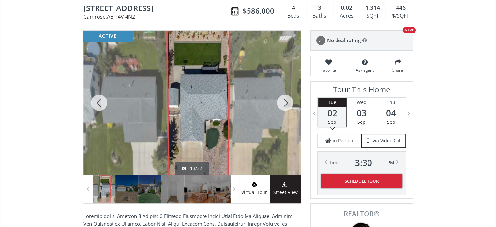
click at [285, 101] on div at bounding box center [285, 103] width 31 height 144
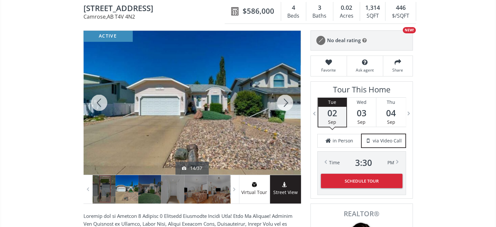
click at [285, 101] on div at bounding box center [285, 103] width 31 height 144
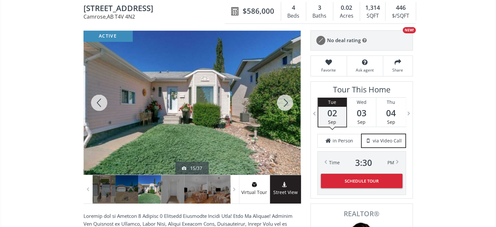
click at [285, 101] on div at bounding box center [285, 103] width 31 height 144
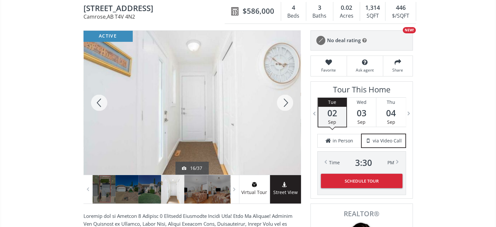
click at [285, 101] on div at bounding box center [285, 103] width 31 height 144
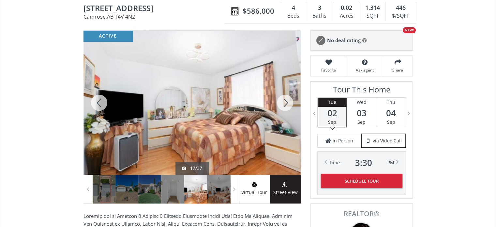
click at [285, 101] on div at bounding box center [285, 103] width 31 height 144
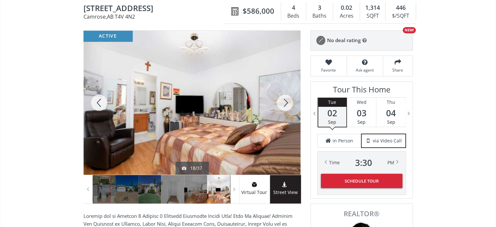
click at [285, 101] on div at bounding box center [285, 103] width 31 height 144
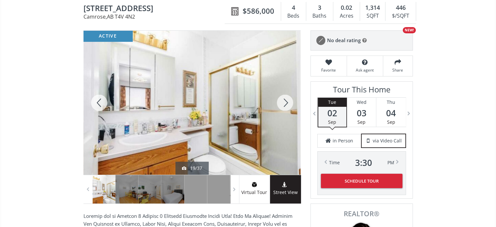
click at [285, 101] on div at bounding box center [285, 103] width 31 height 144
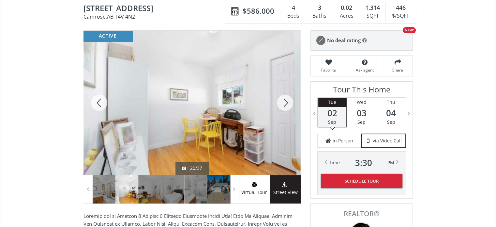
click at [285, 101] on div at bounding box center [285, 103] width 31 height 144
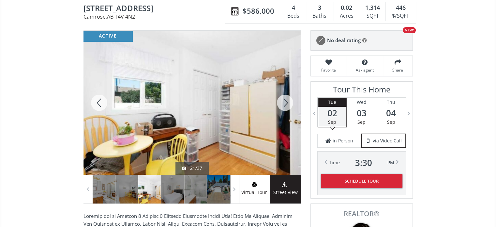
click at [285, 101] on div at bounding box center [285, 103] width 31 height 144
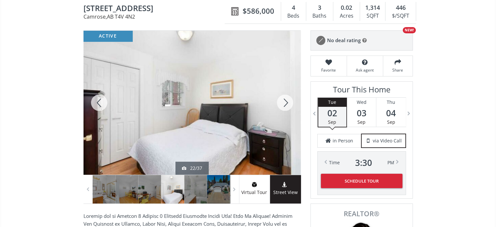
click at [285, 101] on div at bounding box center [285, 103] width 31 height 144
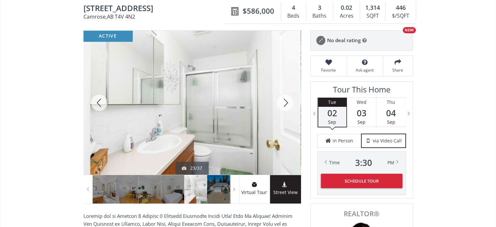
click at [285, 101] on div at bounding box center [285, 103] width 31 height 144
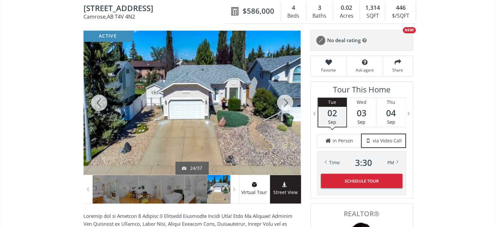
click at [285, 101] on div at bounding box center [285, 103] width 31 height 144
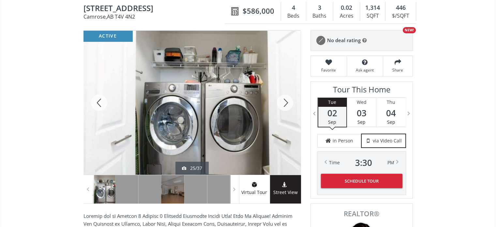
click at [285, 101] on div at bounding box center [285, 103] width 31 height 144
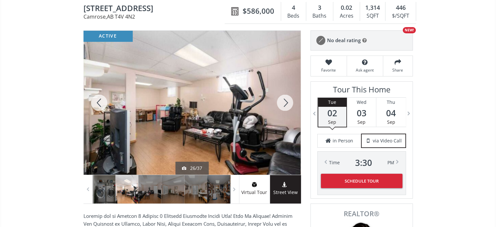
click at [285, 101] on div at bounding box center [285, 103] width 31 height 144
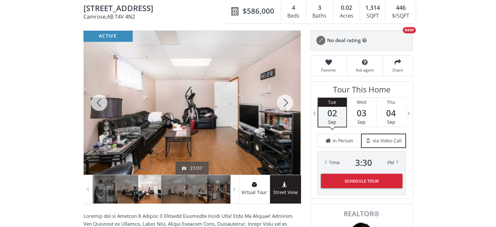
click at [285, 101] on div at bounding box center [285, 103] width 31 height 144
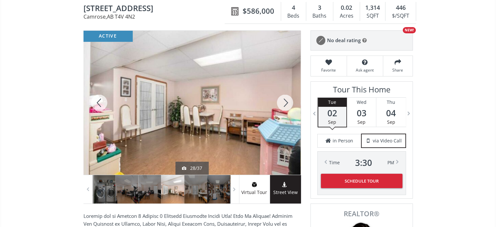
click at [285, 101] on div at bounding box center [285, 103] width 31 height 144
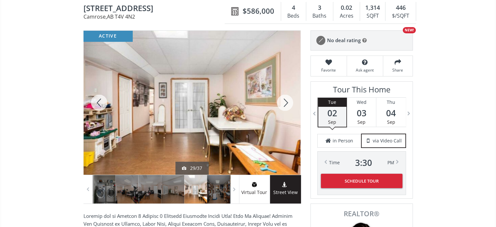
click at [285, 101] on div at bounding box center [285, 103] width 31 height 144
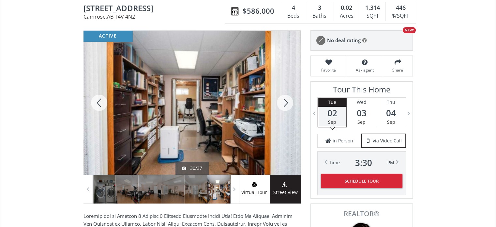
click at [285, 101] on div at bounding box center [285, 103] width 31 height 144
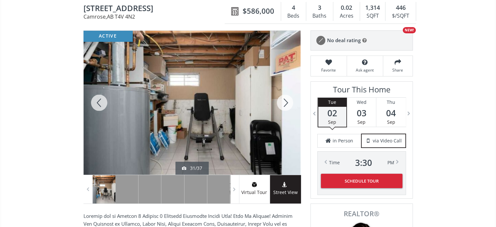
click at [285, 101] on div at bounding box center [285, 103] width 31 height 144
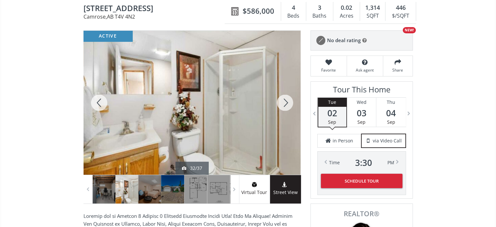
click at [285, 101] on div at bounding box center [285, 103] width 31 height 144
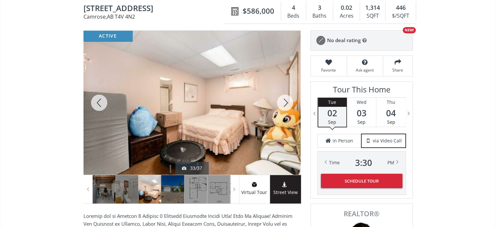
click at [285, 101] on div at bounding box center [285, 103] width 31 height 144
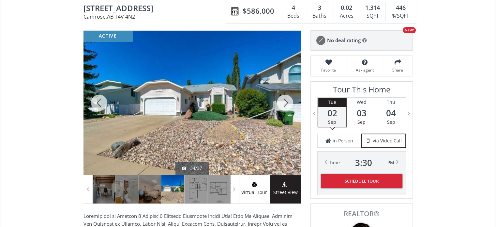
click at [285, 101] on div at bounding box center [285, 103] width 31 height 144
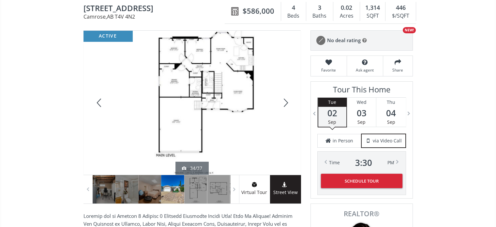
click at [285, 101] on div at bounding box center [285, 103] width 31 height 144
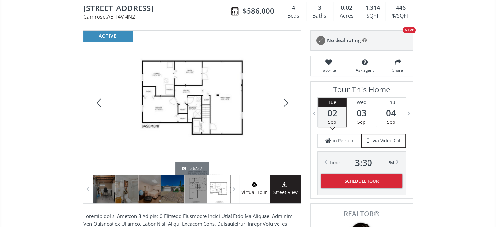
click at [285, 101] on div at bounding box center [285, 103] width 31 height 144
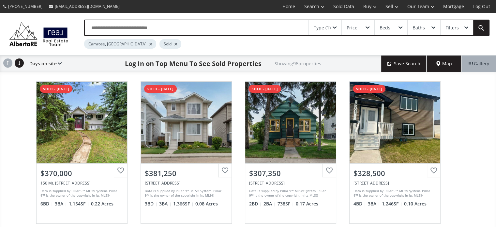
click at [337, 27] on div "Type (1)" at bounding box center [325, 27] width 33 height 15
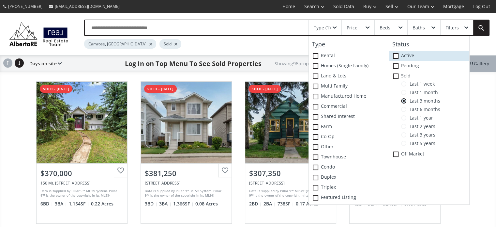
click at [395, 55] on span at bounding box center [396, 56] width 6 height 6
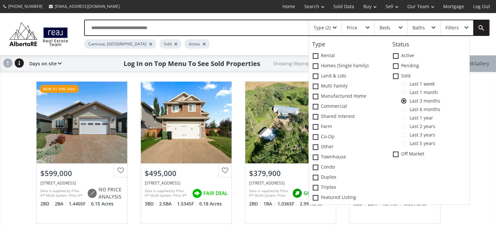
click at [287, 47] on div "Camrose, AB Sold Active" at bounding box center [262, 42] width 357 height 13
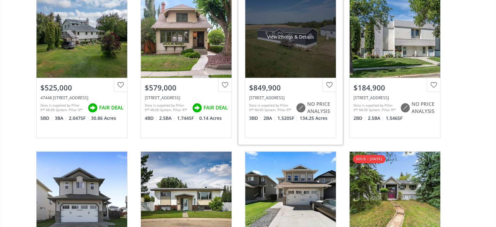
scroll to position [555, 0]
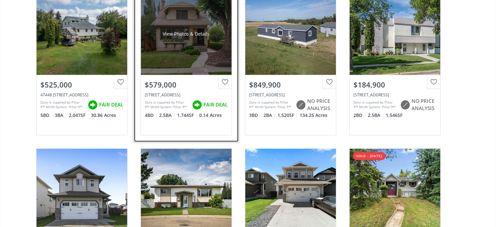
click at [191, 42] on div "View Photos & Details" at bounding box center [186, 34] width 91 height 82
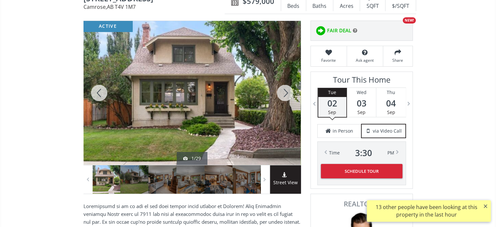
scroll to position [33, 0]
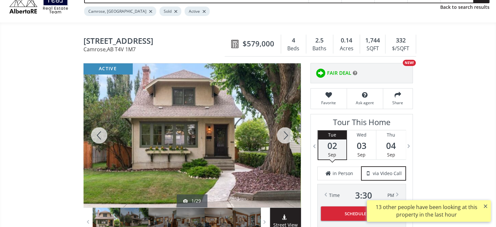
click at [286, 134] on div at bounding box center [285, 135] width 31 height 144
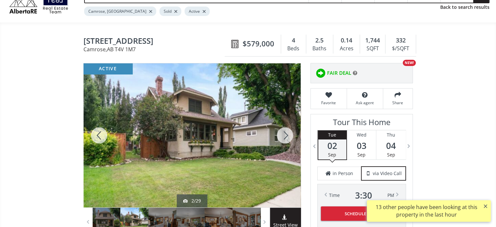
click at [286, 134] on div at bounding box center [285, 135] width 31 height 144
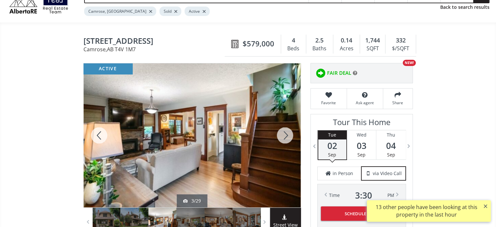
click at [286, 134] on div at bounding box center [285, 135] width 31 height 144
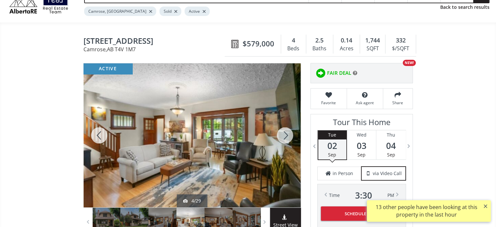
click at [287, 134] on div at bounding box center [285, 135] width 31 height 144
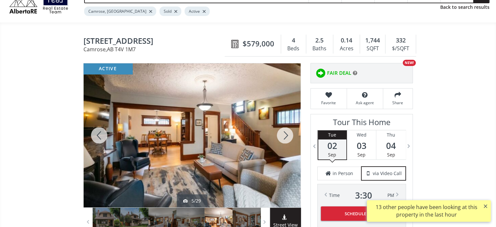
click at [287, 134] on div at bounding box center [285, 135] width 31 height 144
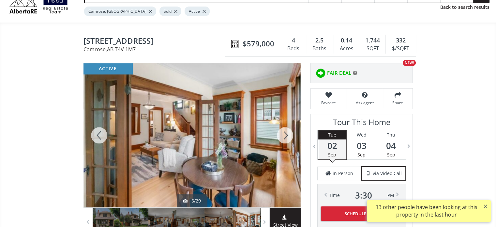
click at [287, 134] on div at bounding box center [285, 135] width 31 height 144
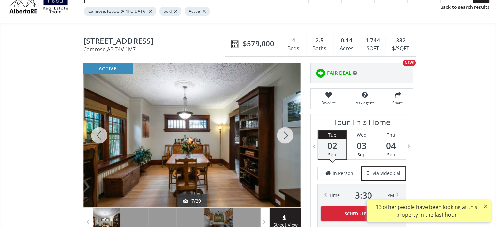
click at [287, 134] on div at bounding box center [285, 135] width 31 height 144
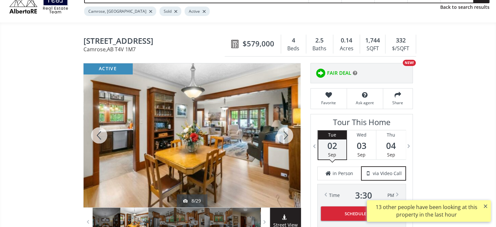
click at [287, 134] on div at bounding box center [285, 135] width 31 height 144
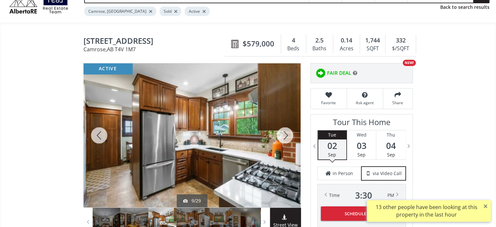
click at [287, 134] on div at bounding box center [285, 135] width 31 height 144
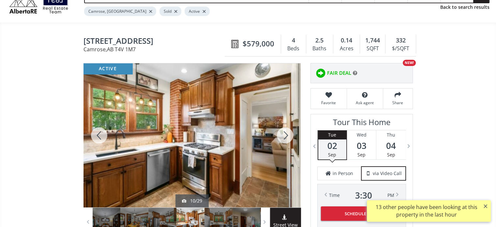
click at [287, 134] on div at bounding box center [285, 135] width 31 height 144
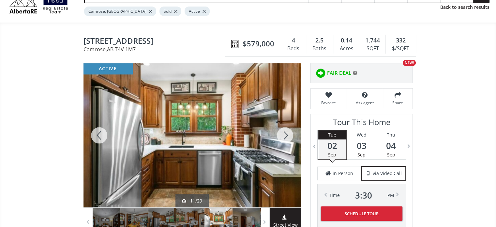
click at [287, 134] on div at bounding box center [285, 135] width 31 height 144
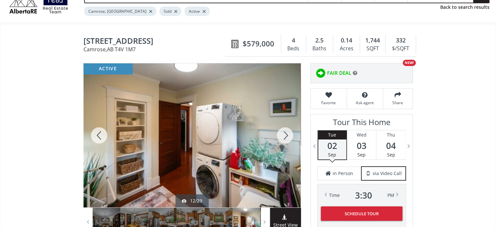
click at [287, 134] on div at bounding box center [285, 135] width 31 height 144
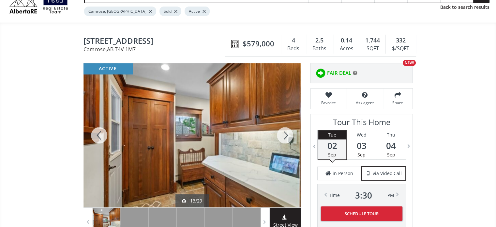
click at [287, 134] on div at bounding box center [285, 135] width 31 height 144
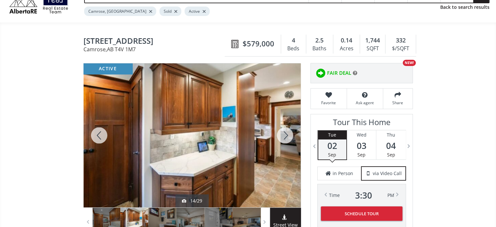
click at [288, 134] on div at bounding box center [285, 135] width 31 height 144
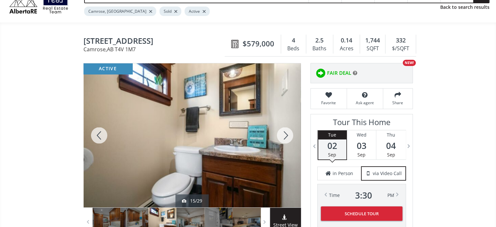
click at [288, 134] on div at bounding box center [285, 135] width 31 height 144
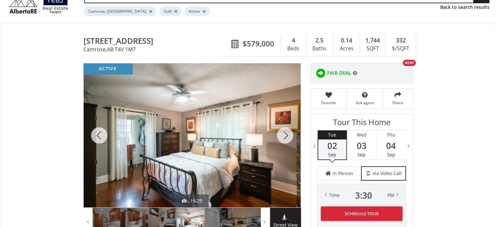
click at [288, 134] on div at bounding box center [285, 135] width 31 height 144
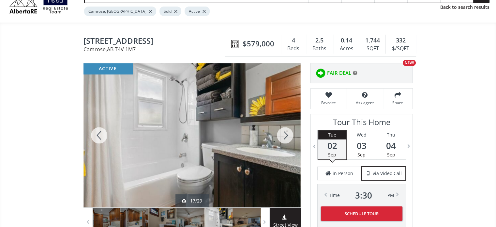
click at [288, 134] on div at bounding box center [285, 135] width 31 height 144
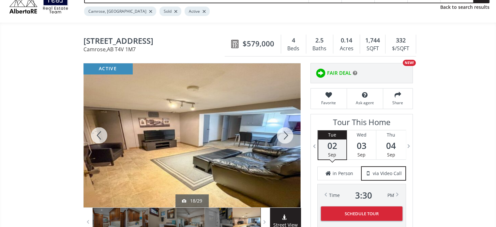
click at [288, 133] on div at bounding box center [285, 135] width 31 height 144
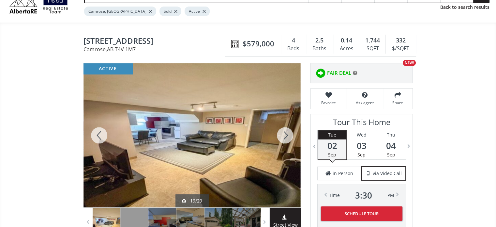
click at [288, 133] on div at bounding box center [285, 135] width 31 height 144
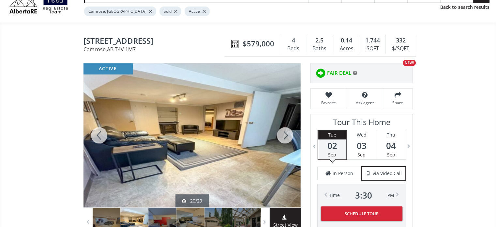
click at [288, 133] on div at bounding box center [285, 135] width 31 height 144
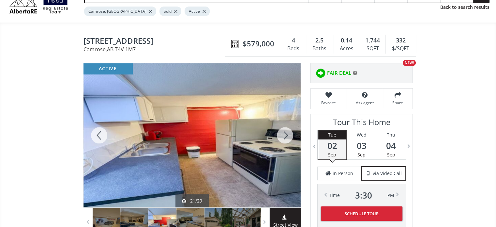
click at [288, 133] on div at bounding box center [285, 135] width 31 height 144
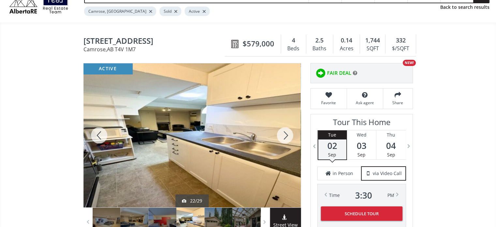
click at [288, 133] on div at bounding box center [285, 135] width 31 height 144
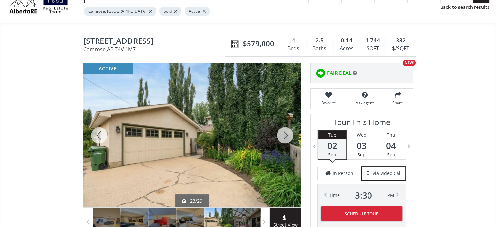
click at [288, 133] on div at bounding box center [285, 135] width 31 height 144
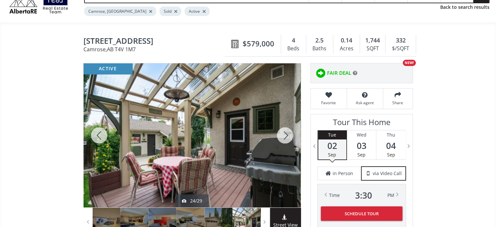
click at [288, 133] on div at bounding box center [285, 135] width 31 height 144
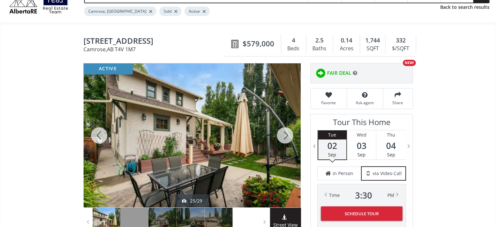
click at [288, 133] on div at bounding box center [285, 135] width 31 height 144
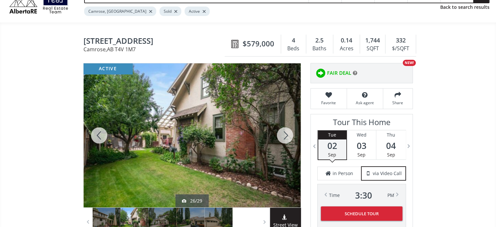
click at [288, 133] on div at bounding box center [285, 135] width 31 height 144
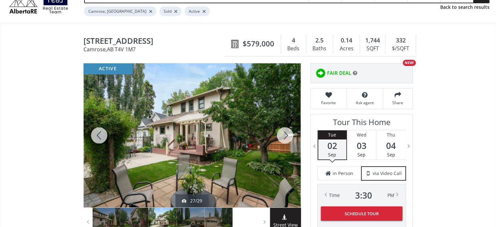
click at [288, 133] on div at bounding box center [285, 135] width 31 height 144
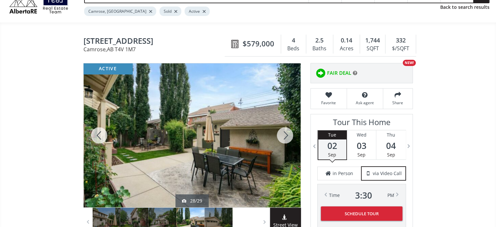
click at [288, 133] on div at bounding box center [285, 135] width 31 height 144
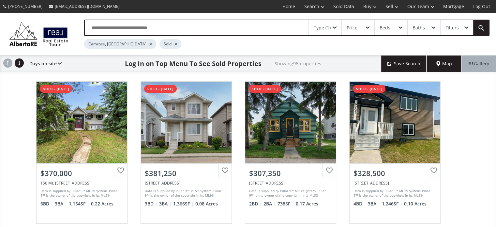
click at [335, 27] on span at bounding box center [335, 27] width 4 height 3
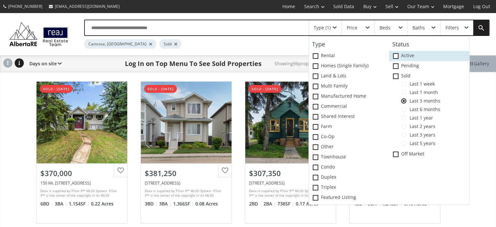
click at [397, 57] on span at bounding box center [396, 56] width 6 height 6
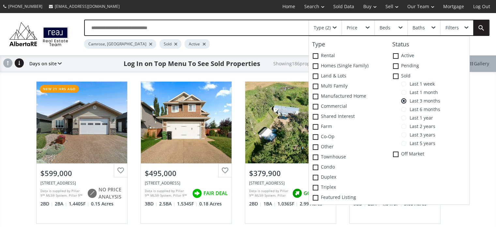
click at [278, 45] on div "Camrose, AB Sold Active" at bounding box center [262, 42] width 357 height 13
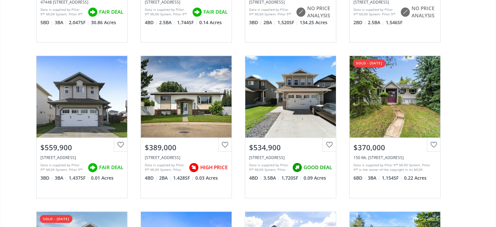
scroll to position [685, 0]
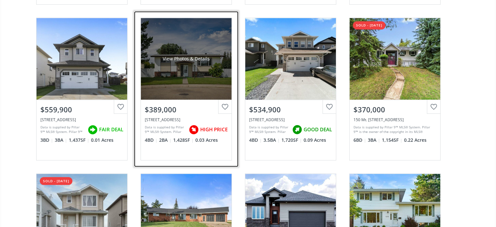
click at [191, 48] on div "View Photos & Details" at bounding box center [186, 59] width 91 height 82
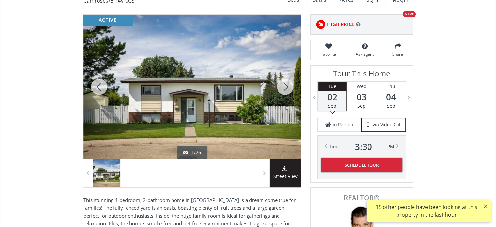
scroll to position [98, 0]
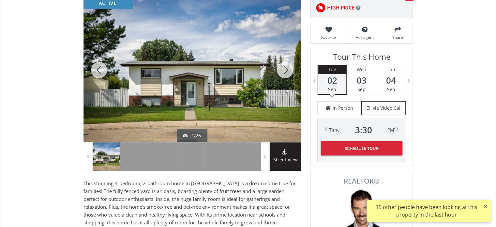
click at [283, 69] on div at bounding box center [285, 70] width 31 height 144
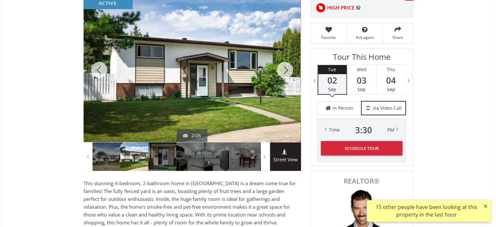
click at [283, 69] on div at bounding box center [285, 70] width 31 height 144
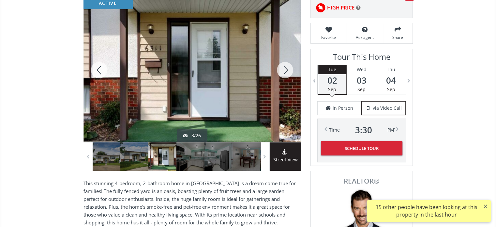
click at [283, 69] on div at bounding box center [285, 70] width 31 height 144
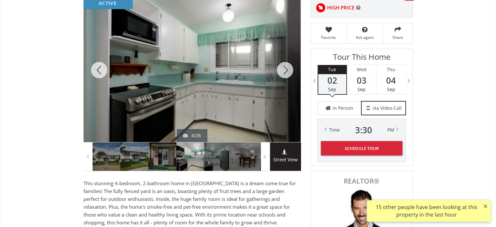
click at [283, 69] on div at bounding box center [285, 70] width 31 height 144
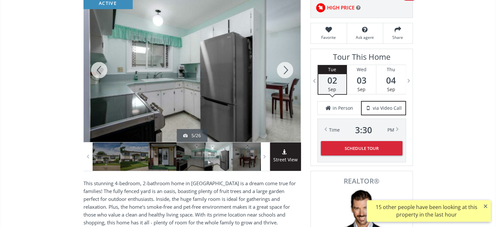
click at [283, 69] on div at bounding box center [285, 70] width 31 height 144
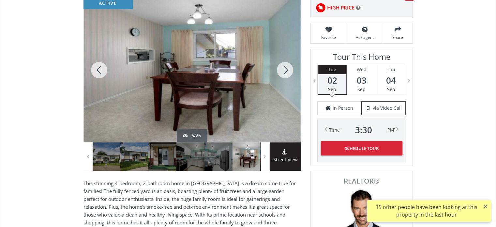
click at [283, 69] on div at bounding box center [285, 70] width 31 height 144
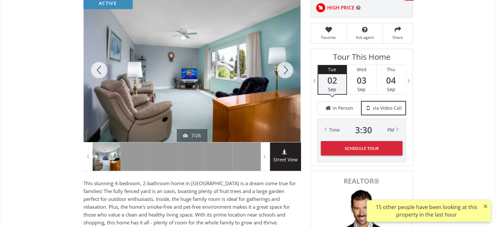
click at [283, 69] on div at bounding box center [285, 70] width 31 height 144
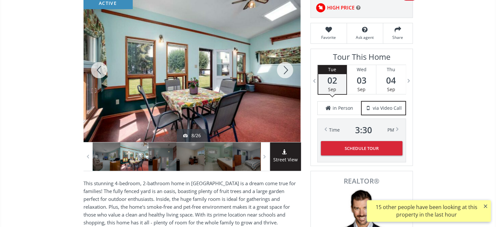
click at [283, 69] on div at bounding box center [285, 70] width 31 height 144
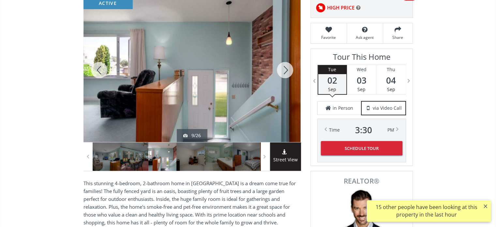
click at [283, 69] on div at bounding box center [285, 70] width 31 height 144
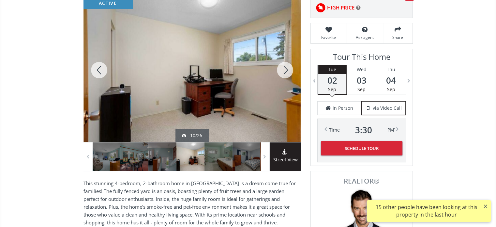
click at [283, 69] on div at bounding box center [285, 70] width 31 height 144
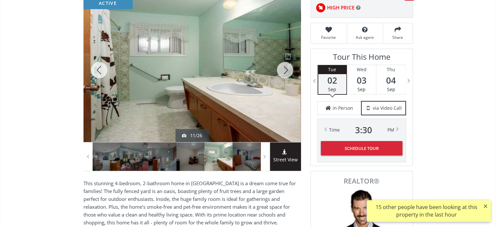
click at [283, 69] on div at bounding box center [285, 70] width 31 height 144
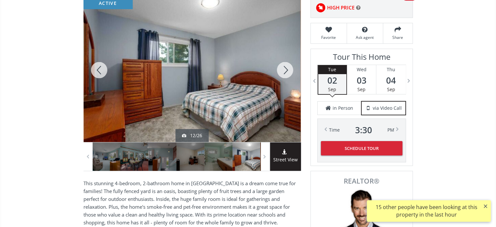
click at [283, 69] on div at bounding box center [285, 70] width 31 height 144
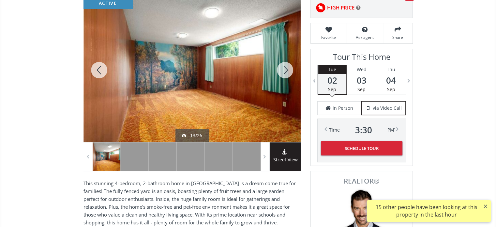
click at [283, 69] on div at bounding box center [285, 70] width 31 height 144
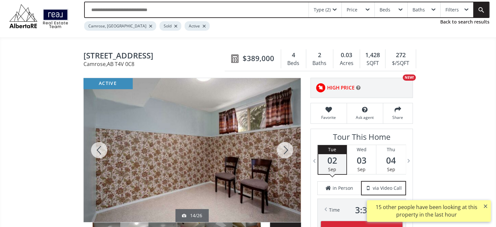
scroll to position [0, 0]
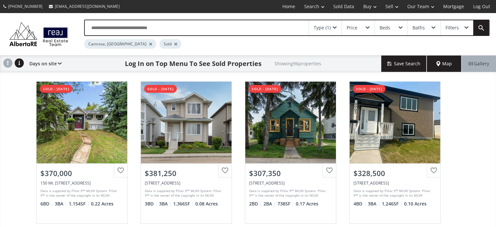
click at [335, 28] on span at bounding box center [335, 27] width 4 height 3
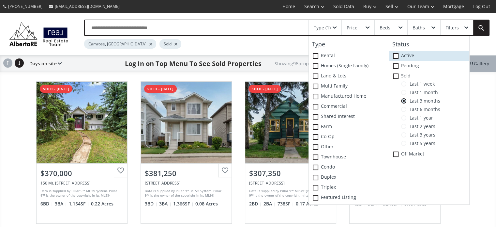
click at [396, 57] on span at bounding box center [396, 56] width 6 height 6
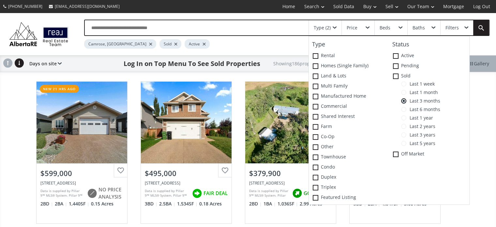
click at [287, 44] on div "Camrose, AB Sold Active" at bounding box center [262, 42] width 357 height 13
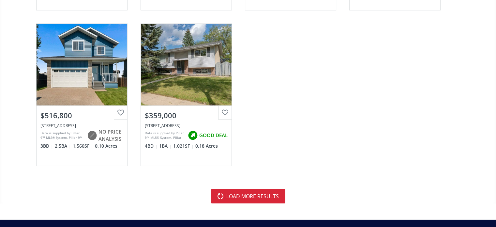
scroll to position [1958, 0]
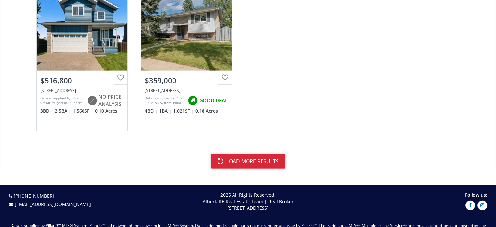
click at [267, 159] on button "load more results" at bounding box center [248, 161] width 74 height 14
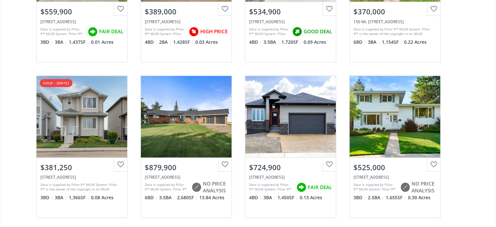
scroll to position [783, 0]
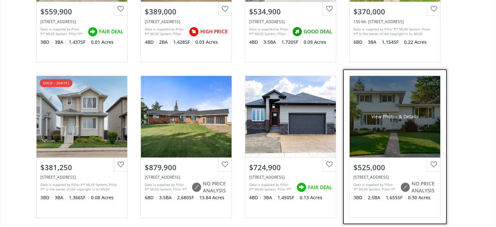
click at [382, 109] on div "View Photos & Details" at bounding box center [395, 117] width 91 height 82
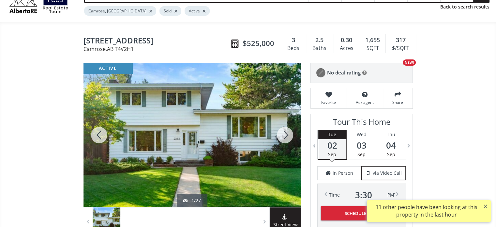
scroll to position [98, 0]
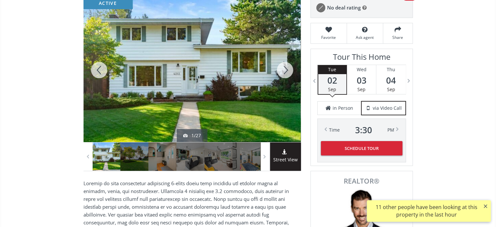
click at [280, 72] on div at bounding box center [285, 70] width 31 height 144
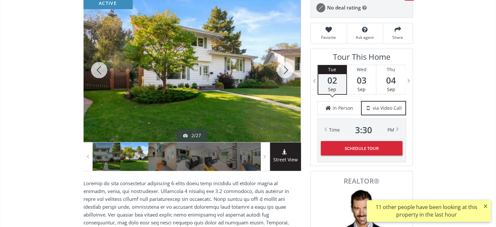
click at [280, 72] on div at bounding box center [285, 70] width 31 height 144
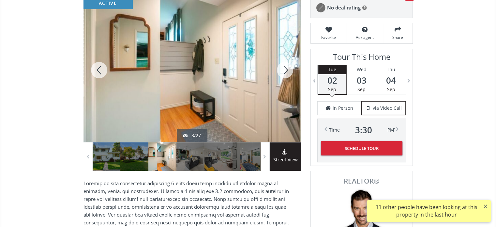
click at [280, 72] on div at bounding box center [285, 70] width 31 height 144
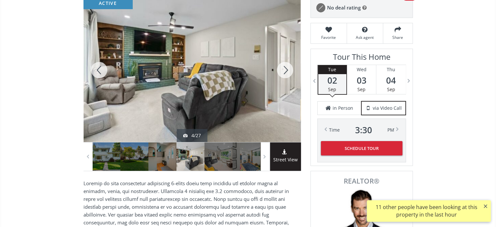
click at [280, 72] on div at bounding box center [285, 70] width 31 height 144
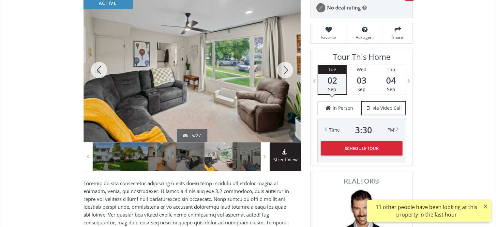
click at [280, 72] on div at bounding box center [285, 70] width 31 height 144
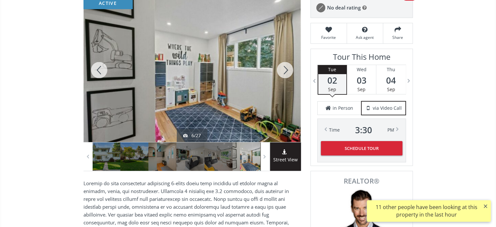
click at [280, 72] on div at bounding box center [285, 70] width 31 height 144
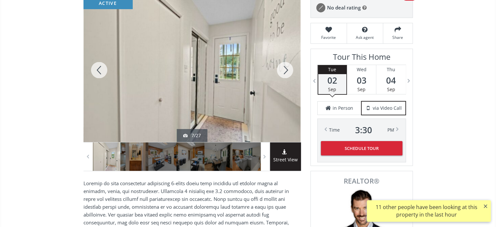
click at [280, 72] on div at bounding box center [285, 70] width 31 height 144
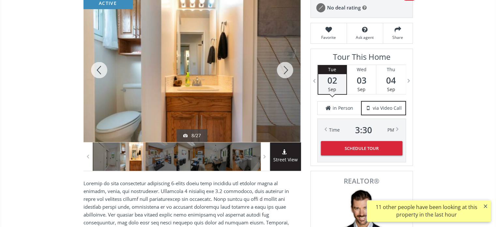
click at [280, 72] on div at bounding box center [285, 70] width 31 height 144
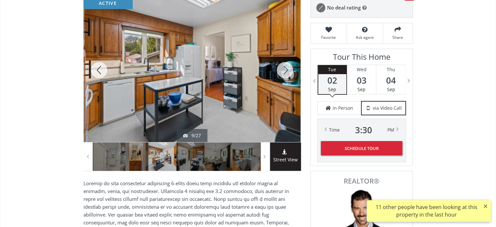
click at [281, 71] on div at bounding box center [285, 70] width 31 height 144
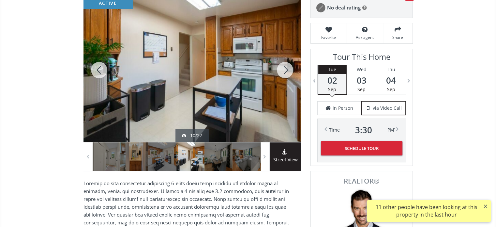
click at [281, 71] on div at bounding box center [285, 70] width 31 height 144
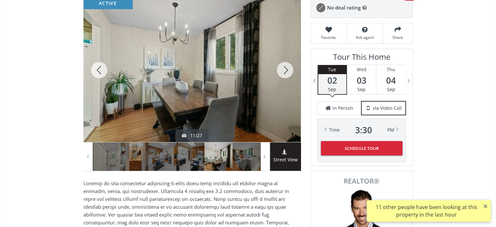
click at [281, 71] on div at bounding box center [285, 70] width 31 height 144
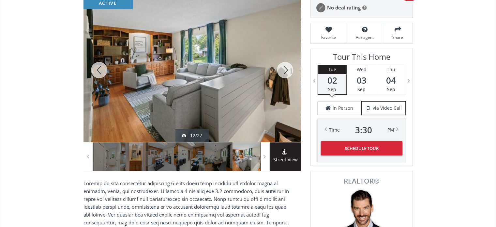
click at [281, 71] on div at bounding box center [285, 70] width 31 height 144
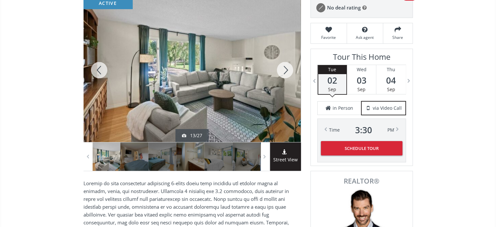
click at [281, 71] on div at bounding box center [285, 70] width 31 height 144
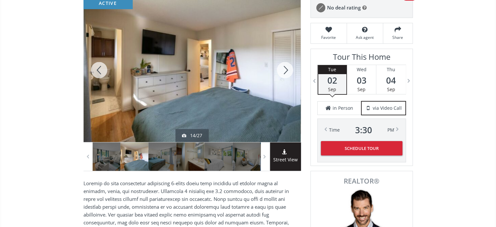
click at [281, 71] on div at bounding box center [285, 70] width 31 height 144
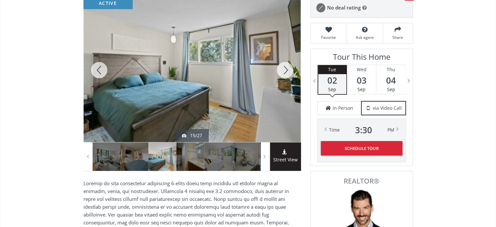
click at [281, 71] on div at bounding box center [285, 70] width 31 height 144
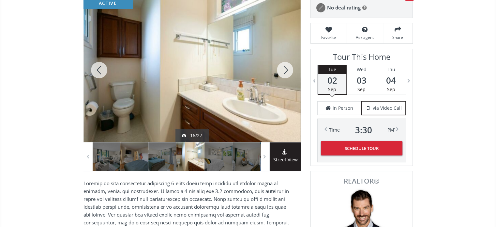
click at [281, 71] on div at bounding box center [285, 70] width 31 height 144
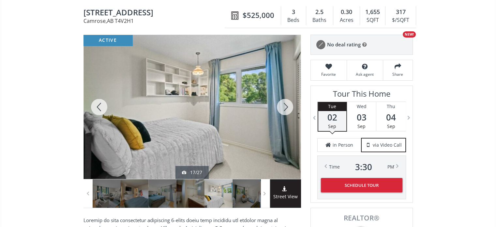
scroll to position [65, 0]
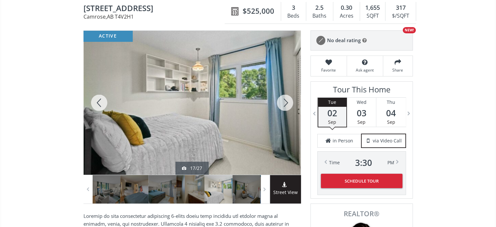
click at [285, 102] on div at bounding box center [285, 103] width 31 height 144
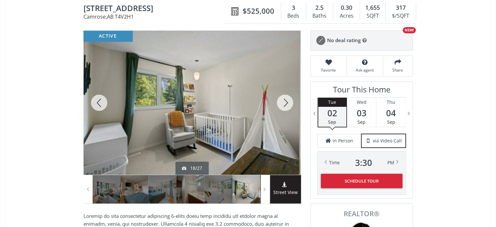
click at [285, 102] on div at bounding box center [285, 103] width 31 height 144
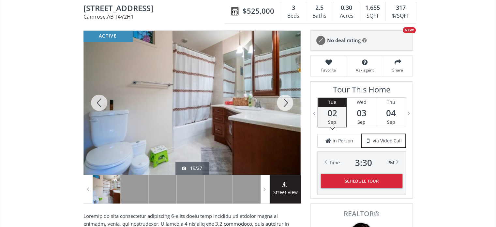
click at [285, 102] on div at bounding box center [285, 103] width 31 height 144
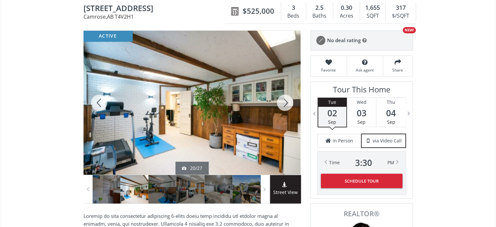
click at [285, 102] on div at bounding box center [285, 103] width 31 height 144
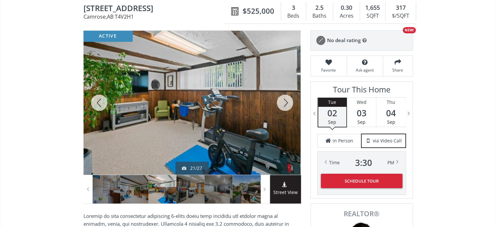
click at [285, 102] on div at bounding box center [285, 103] width 31 height 144
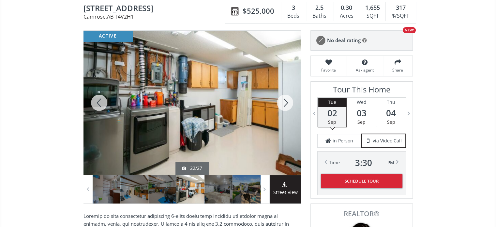
click at [285, 102] on div at bounding box center [285, 103] width 31 height 144
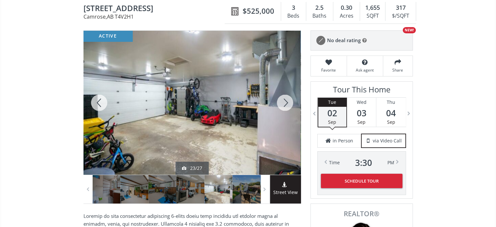
click at [285, 102] on div at bounding box center [285, 103] width 31 height 144
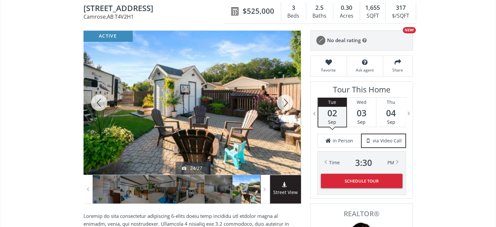
click at [285, 102] on div at bounding box center [285, 103] width 31 height 144
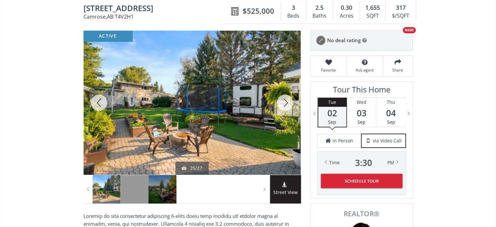
click at [285, 102] on div at bounding box center [285, 103] width 31 height 144
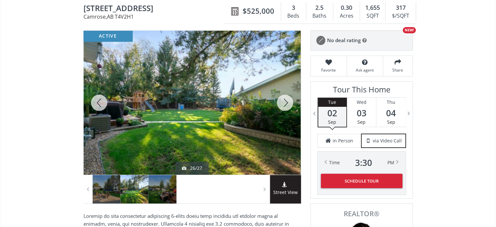
click at [285, 102] on div at bounding box center [285, 103] width 31 height 144
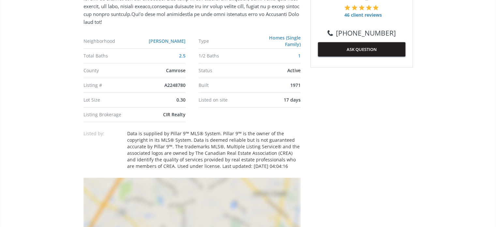
scroll to position [392, 0]
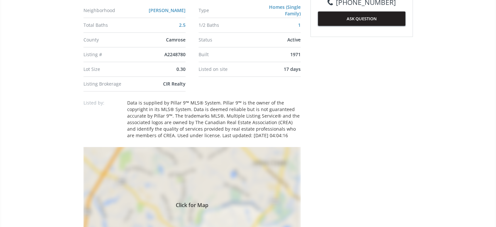
click at [230, 181] on div "Click for Map" at bounding box center [192, 204] width 217 height 114
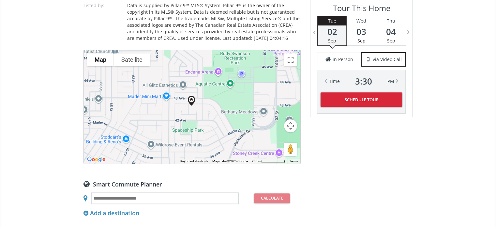
scroll to position [489, 0]
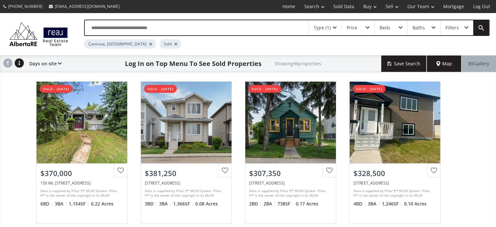
click at [335, 29] on div "Type (1)" at bounding box center [325, 27] width 33 height 15
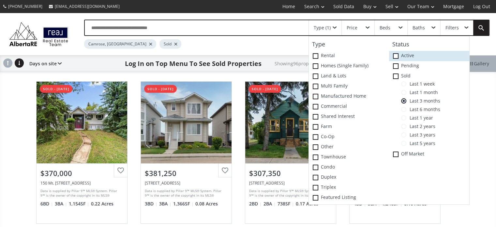
click at [397, 58] on span at bounding box center [396, 56] width 6 height 6
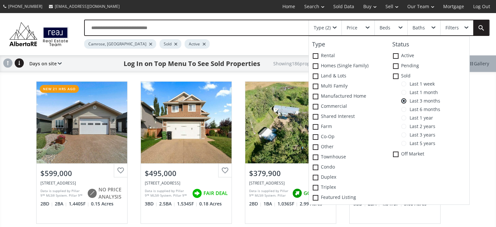
click at [287, 45] on div "Camrose, AB Sold Active" at bounding box center [262, 42] width 357 height 13
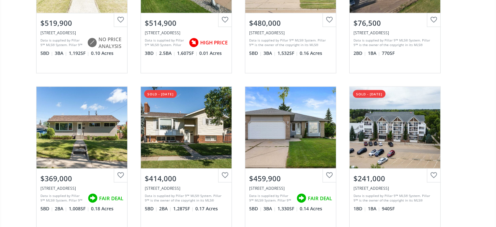
scroll to position [1273, 0]
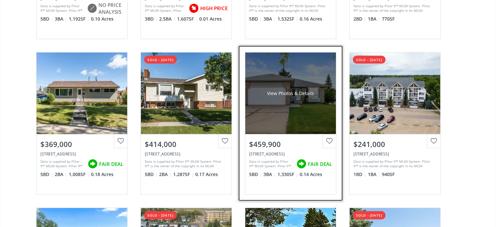
click at [311, 96] on div "View Photos & Details" at bounding box center [290, 94] width 91 height 82
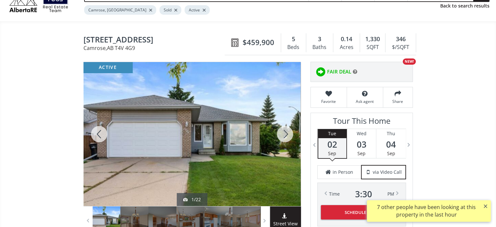
scroll to position [33, 0]
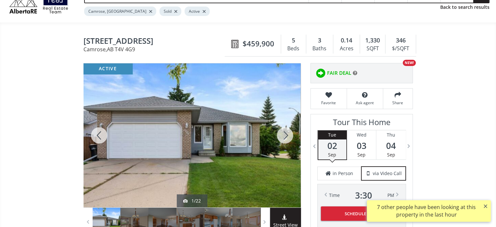
click at [283, 133] on div at bounding box center [285, 135] width 31 height 144
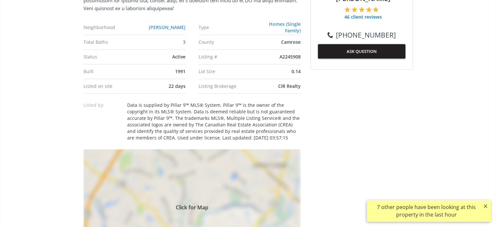
scroll to position [424, 0]
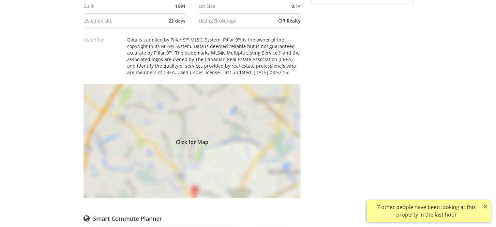
click at [228, 135] on div "Click for Map" at bounding box center [192, 141] width 217 height 114
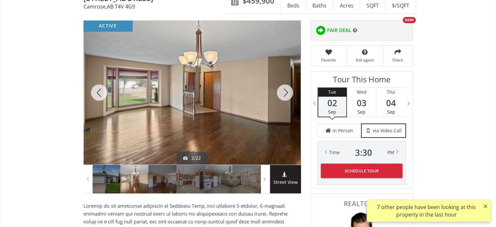
scroll to position [65, 0]
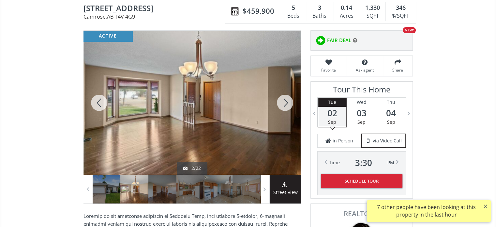
click at [285, 100] on div at bounding box center [285, 103] width 31 height 144
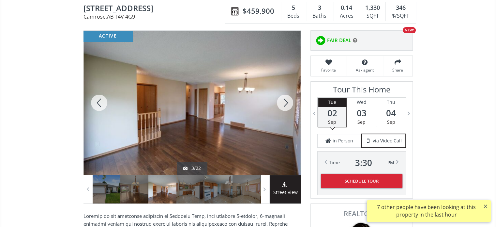
click at [285, 100] on div at bounding box center [285, 103] width 31 height 144
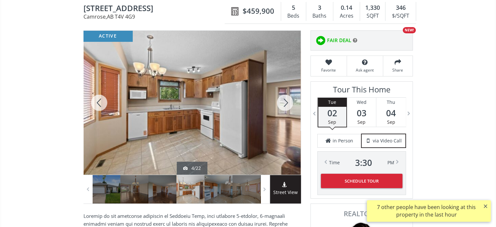
click at [285, 100] on div at bounding box center [285, 103] width 31 height 144
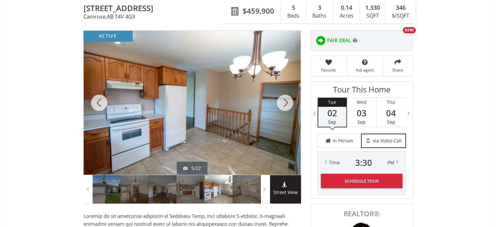
click at [285, 100] on div at bounding box center [285, 103] width 31 height 144
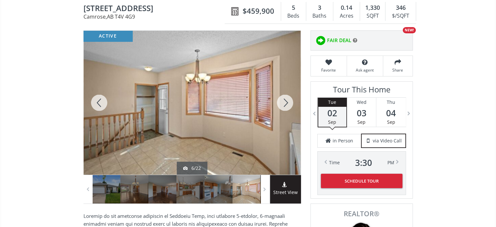
click at [285, 100] on div at bounding box center [285, 103] width 31 height 144
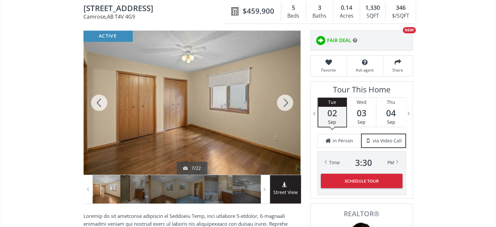
click at [285, 100] on div at bounding box center [285, 103] width 31 height 144
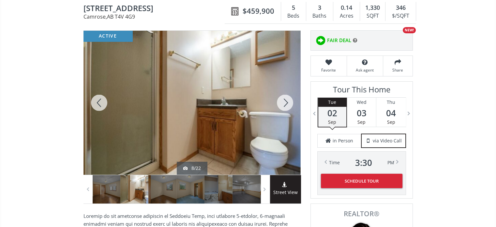
click at [285, 100] on div at bounding box center [285, 103] width 31 height 144
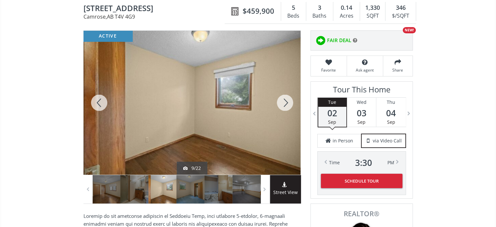
click at [285, 100] on div at bounding box center [285, 103] width 31 height 144
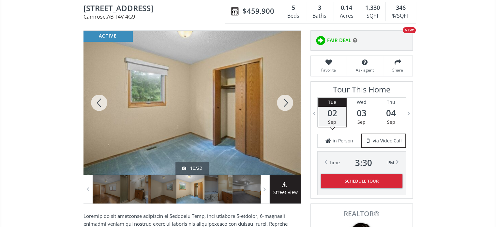
click at [285, 100] on div at bounding box center [285, 103] width 31 height 144
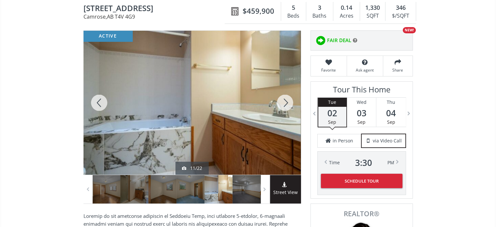
click at [285, 100] on div at bounding box center [285, 103] width 31 height 144
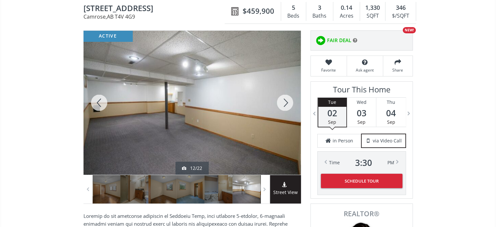
click at [285, 100] on div at bounding box center [285, 103] width 31 height 144
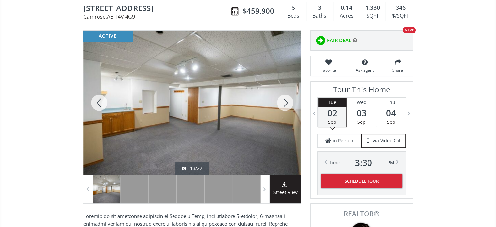
click at [285, 100] on div at bounding box center [285, 103] width 31 height 144
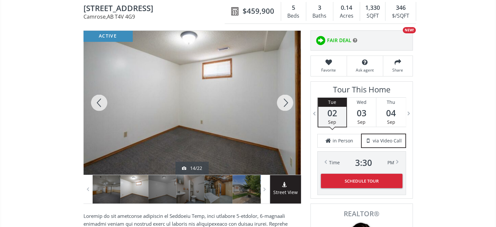
click at [285, 100] on div at bounding box center [285, 103] width 31 height 144
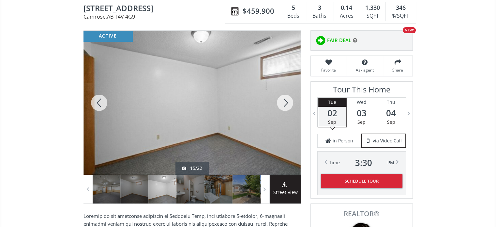
click at [285, 100] on div at bounding box center [285, 103] width 31 height 144
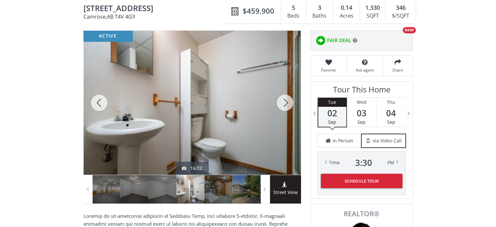
click at [285, 100] on div at bounding box center [285, 103] width 31 height 144
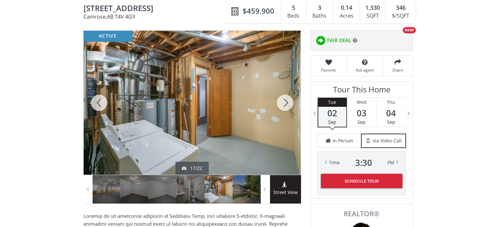
click at [285, 100] on div at bounding box center [285, 103] width 31 height 144
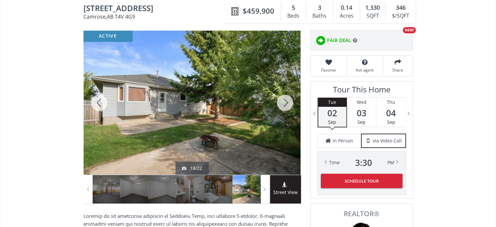
click at [285, 100] on div at bounding box center [285, 103] width 31 height 144
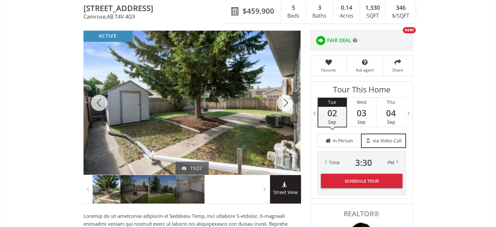
click at [285, 100] on div at bounding box center [285, 103] width 31 height 144
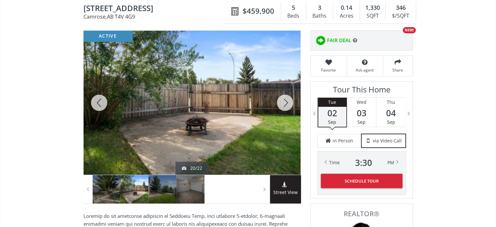
click at [285, 100] on div at bounding box center [285, 103] width 31 height 144
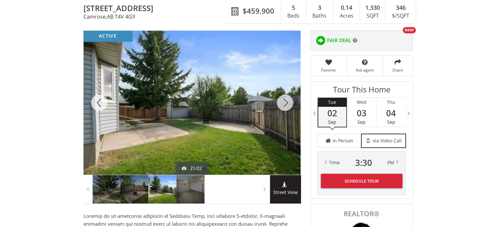
click at [285, 100] on div at bounding box center [285, 103] width 31 height 144
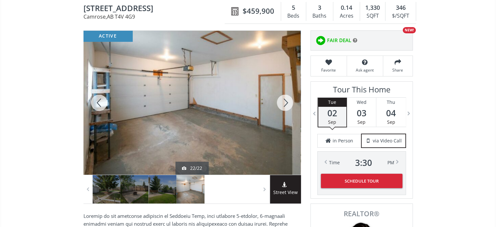
click at [285, 100] on div at bounding box center [285, 103] width 31 height 144
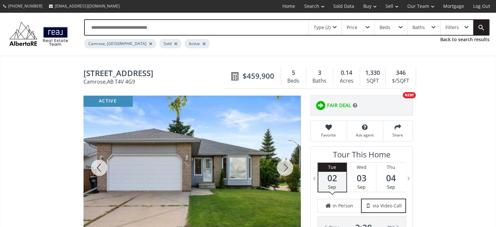
scroll to position [0, 0]
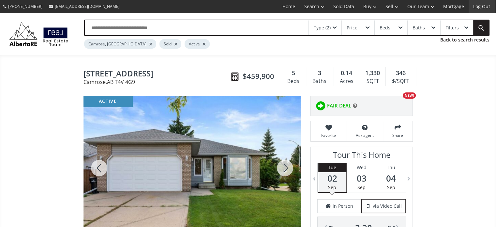
click at [485, 9] on link "Log Out" at bounding box center [482, 6] width 26 height 13
